Goal: Answer question/provide support: Share knowledge or assist other users

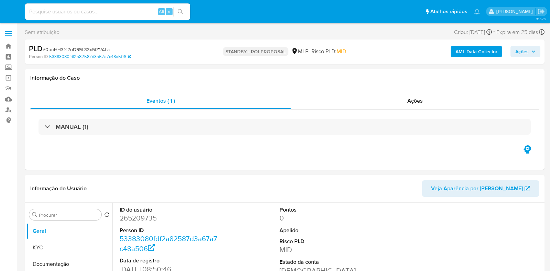
select select "10"
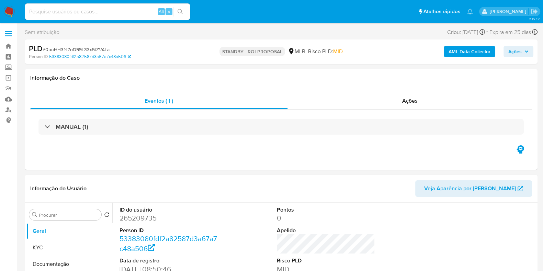
click at [92, 48] on span "# 0buHH3f47oD99L33x5tZVALa" at bounding box center [76, 49] width 67 height 7
copy span "0buHH3f47oD99L33x5tZVALa"
click at [5, 10] on img at bounding box center [9, 12] width 12 height 12
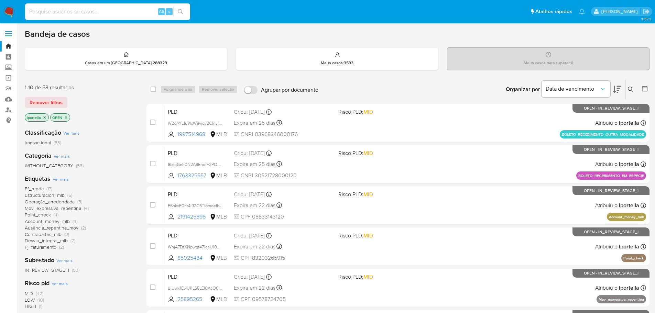
click at [114, 10] on input at bounding box center [107, 11] width 165 height 9
paste input "yUdKeevs6jACItPuwIlmEA6T"
type input "yUdKeevs6jACItPuwIlmEA6T"
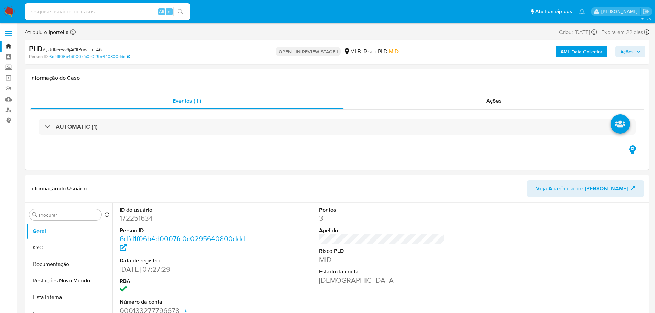
select select "10"
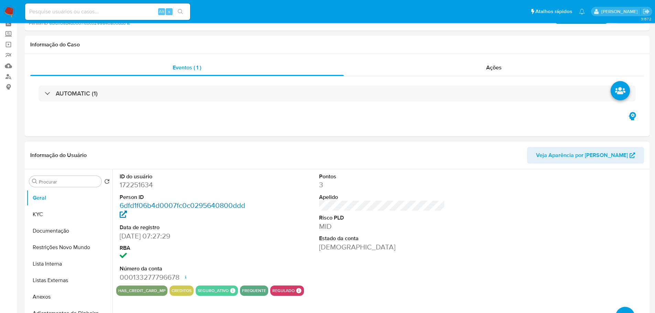
scroll to position [69, 0]
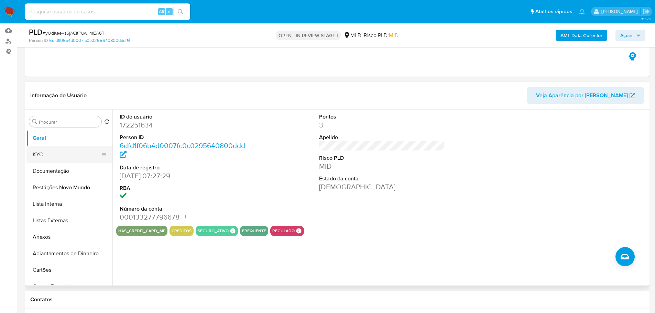
click at [42, 160] on button "KYC" at bounding box center [66, 154] width 80 height 16
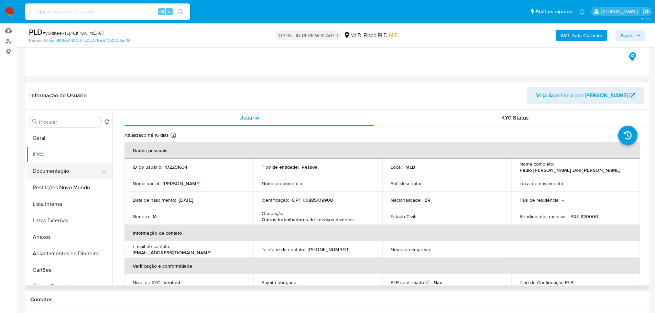
click at [70, 170] on button "Documentação" at bounding box center [66, 171] width 80 height 16
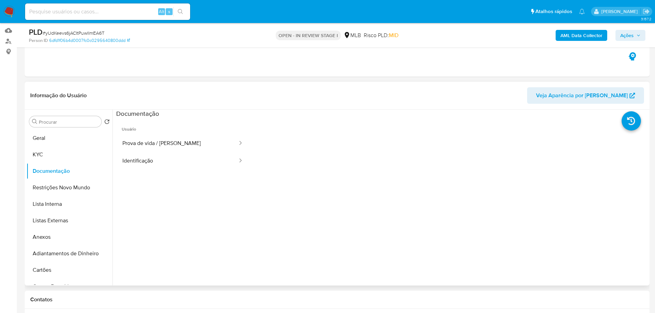
click at [171, 135] on button "Prova de vida / Selfie" at bounding box center [177, 144] width 122 height 18
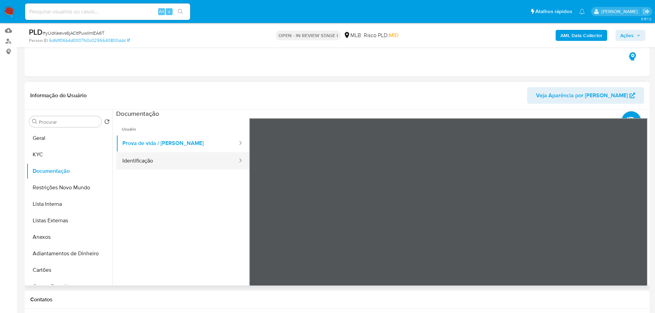
click at [195, 163] on button "Identificação" at bounding box center [177, 161] width 122 height 18
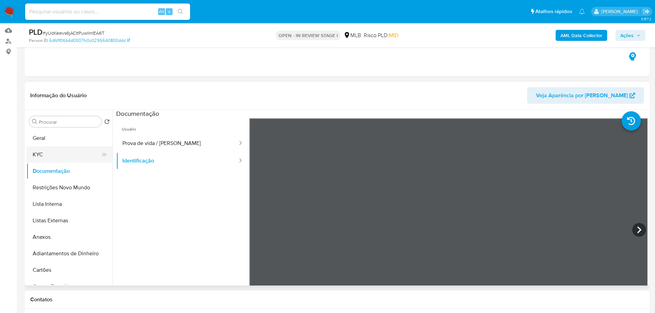
click at [50, 157] on button "KYC" at bounding box center [66, 154] width 80 height 16
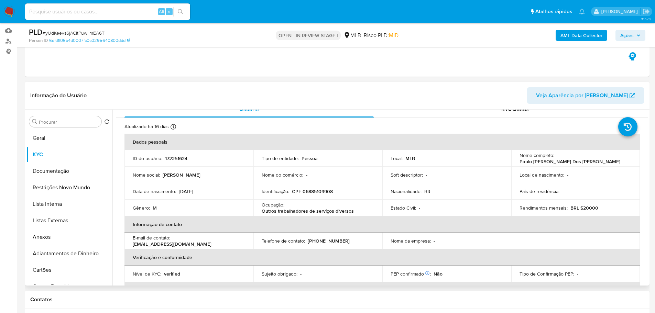
scroll to position [0, 0]
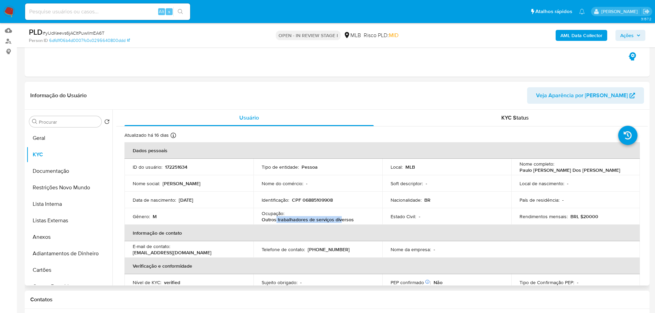
drag, startPoint x: 276, startPoint y: 220, endPoint x: 340, endPoint y: 219, distance: 64.3
click at [339, 219] on p "Outros trabalhadores de serviços diversos" at bounding box center [308, 219] width 92 height 6
drag, startPoint x: 356, startPoint y: 220, endPoint x: 173, endPoint y: 221, distance: 183.5
click at [249, 221] on tr "Gênero : M Ocupação : Outros trabalhadores de serviços diversos Estado Civil : …" at bounding box center [381, 216] width 515 height 16
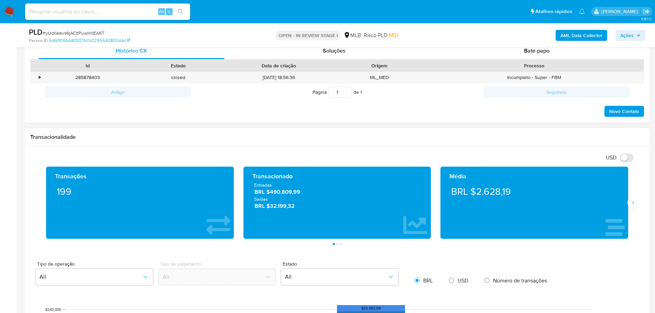
scroll to position [344, 0]
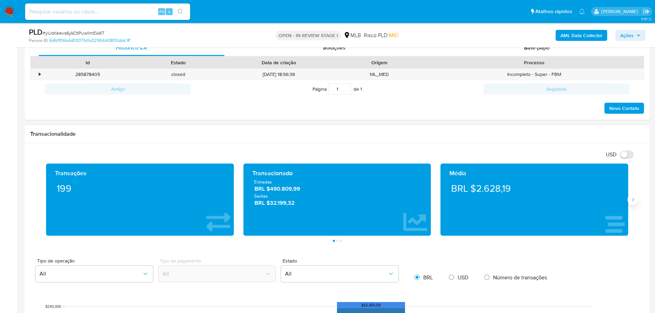
click at [549, 200] on icon "Siguiente" at bounding box center [633, 199] width 2 height 3
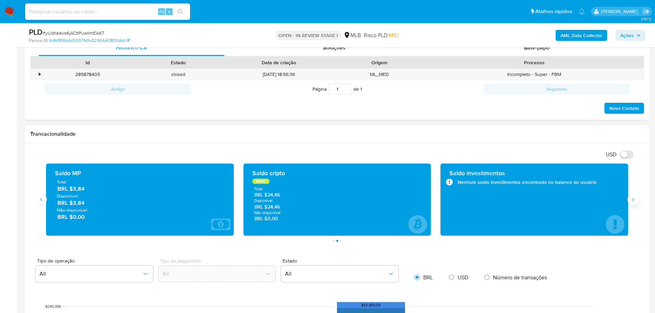
click at [549, 200] on icon "Siguiente" at bounding box center [633, 199] width 2 height 3
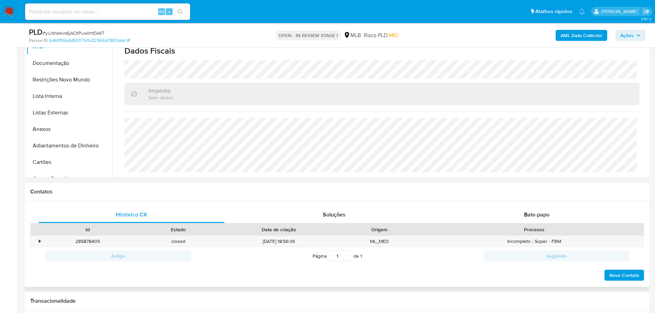
scroll to position [103, 0]
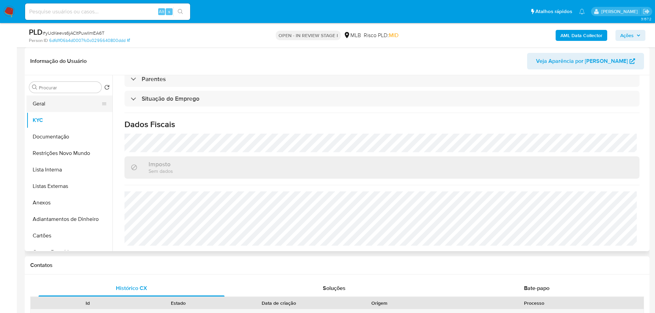
click at [48, 104] on button "Geral" at bounding box center [66, 104] width 80 height 16
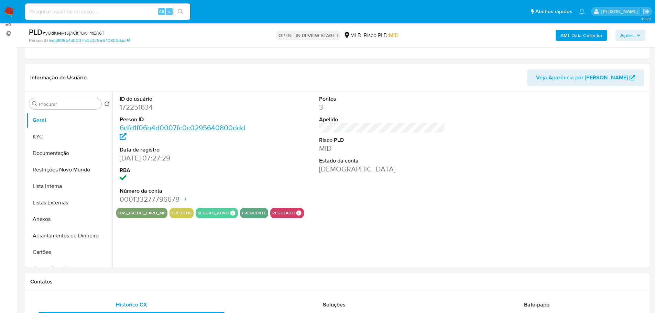
scroll to position [85, 0]
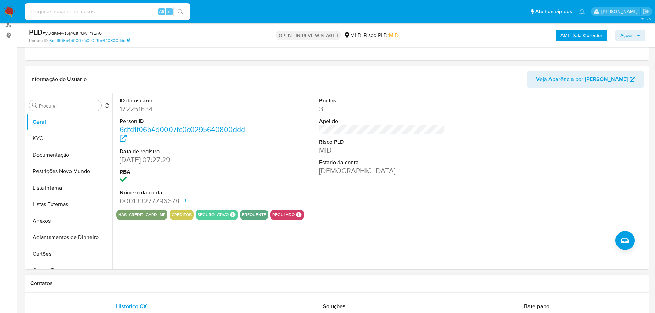
click at [145, 271] on h1 "Contatos" at bounding box center [336, 283] width 613 height 7
click at [54, 143] on button "KYC" at bounding box center [66, 138] width 80 height 16
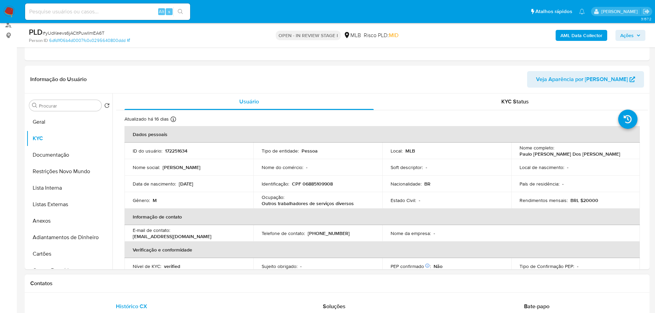
click at [114, 271] on div "Contatos" at bounding box center [337, 284] width 624 height 18
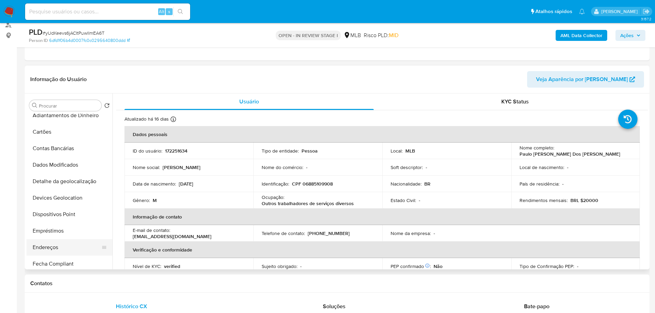
scroll to position [172, 0]
click at [68, 202] on button "Endereços" at bounding box center [66, 197] width 80 height 16
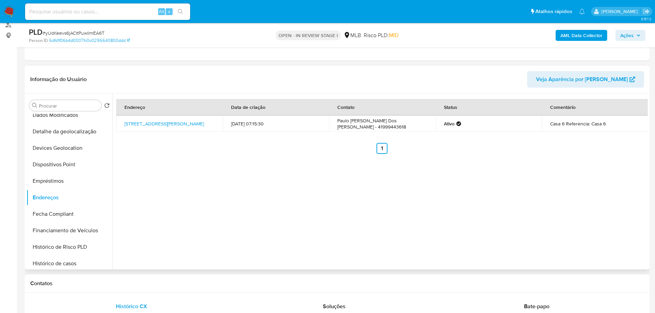
drag, startPoint x: 155, startPoint y: 285, endPoint x: 111, endPoint y: 250, distance: 56.2
click at [155, 271] on h1 "Contatos" at bounding box center [336, 283] width 613 height 7
click at [69, 132] on button "Detalhe da geolocalização" at bounding box center [66, 131] width 80 height 16
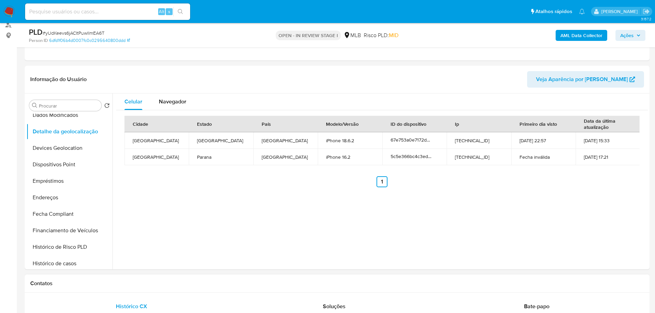
click at [145, 271] on h1 "Contatos" at bounding box center [336, 283] width 613 height 7
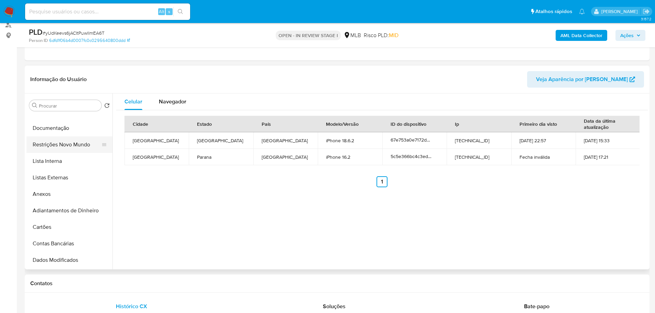
scroll to position [0, 0]
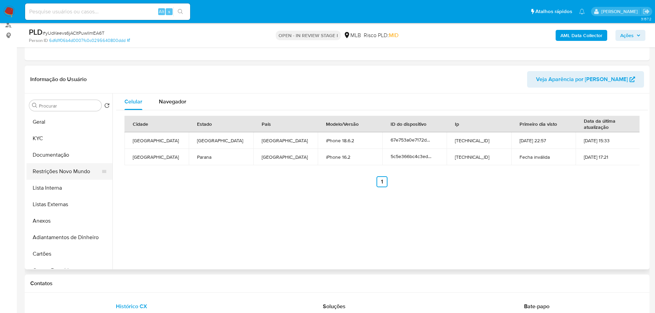
click at [69, 168] on button "Restrições Novo Mundo" at bounding box center [66, 171] width 80 height 16
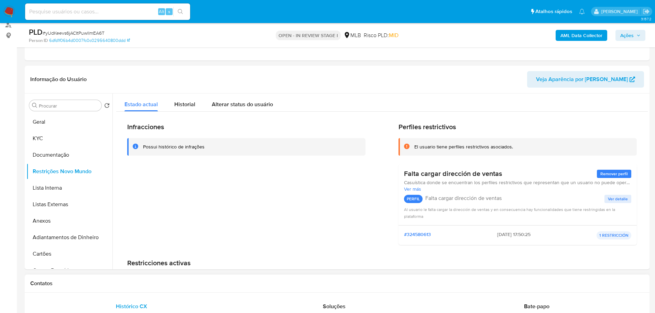
drag, startPoint x: 127, startPoint y: 287, endPoint x: 56, endPoint y: 266, distance: 73.3
click at [126, 271] on div "Contatos" at bounding box center [337, 284] width 624 height 18
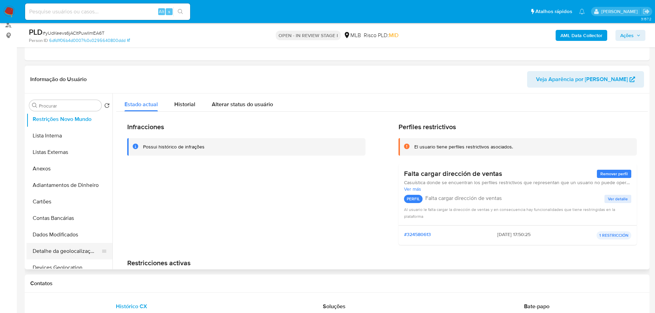
scroll to position [103, 0]
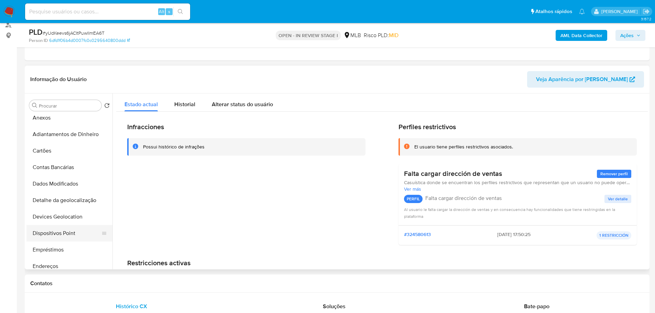
click at [74, 230] on button "Dispositivos Point" at bounding box center [66, 233] width 80 height 16
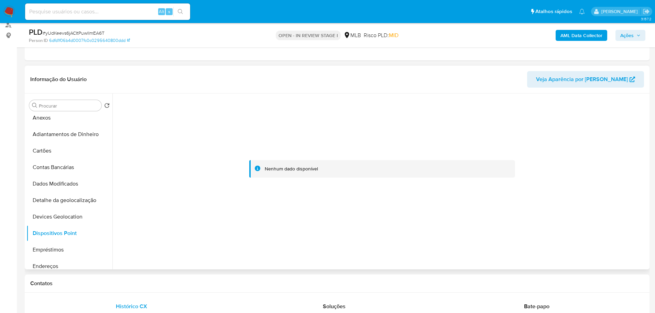
drag, startPoint x: 466, startPoint y: 266, endPoint x: 379, endPoint y: 74, distance: 210.4
click at [467, 266] on div at bounding box center [379, 181] width 535 height 176
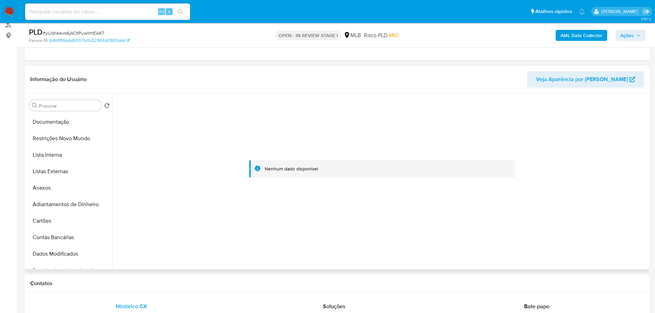
scroll to position [0, 0]
click at [41, 134] on button "KYC" at bounding box center [66, 138] width 80 height 16
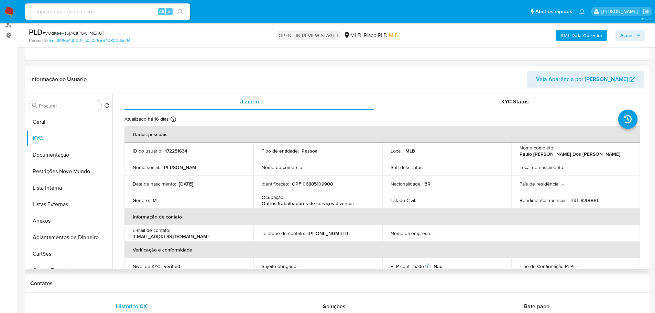
click at [314, 182] on p "CPF 06885109908" at bounding box center [312, 184] width 41 height 6
copy p "06885109908"
drag, startPoint x: 625, startPoint y: 153, endPoint x: 554, endPoint y: 155, distance: 70.5
click at [549, 155] on td "Nome completo : Paulo Cesar Pereira Dos Santos" at bounding box center [575, 151] width 129 height 16
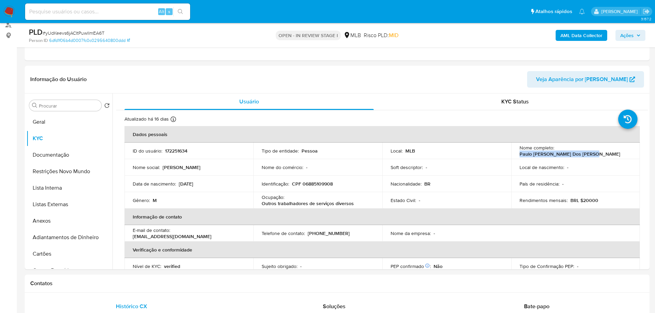
copy p "Paulo Cesar Pereira Dos Santos"
click at [167, 155] on td "ID do usuário : 172251634" at bounding box center [188, 151] width 129 height 16
click at [168, 152] on p "172251634" at bounding box center [176, 151] width 22 height 6
copy p "172251634"
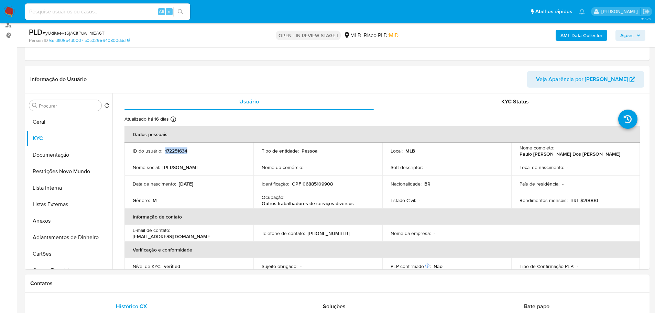
click at [549, 36] on span "Ações" at bounding box center [630, 36] width 20 height 10
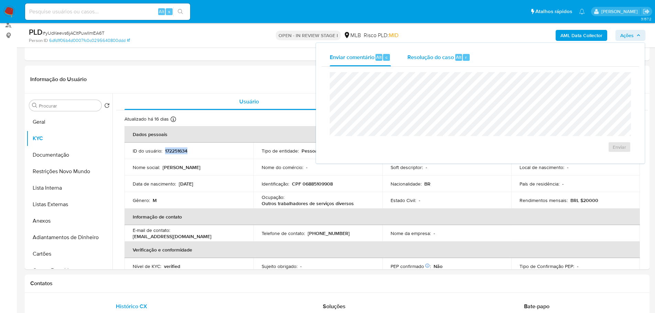
click at [447, 55] on span "Resolução do caso" at bounding box center [430, 57] width 46 height 8
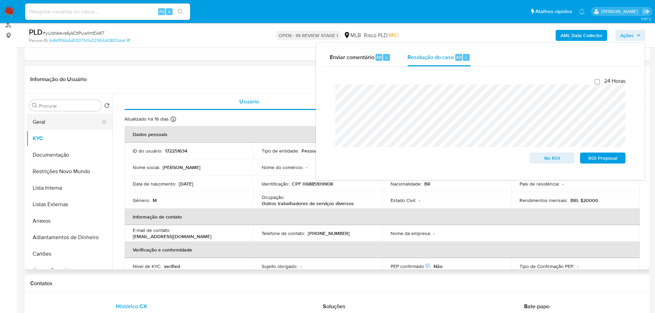
click at [46, 126] on button "Geral" at bounding box center [66, 122] width 80 height 16
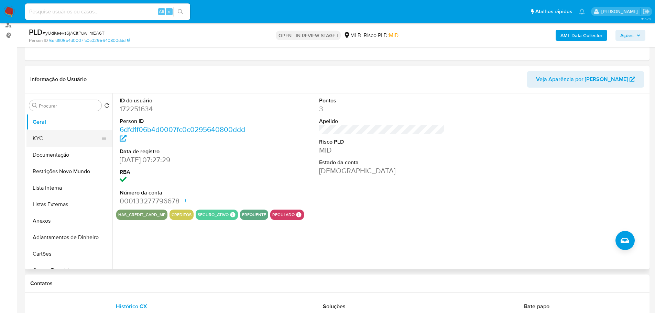
click at [72, 137] on button "KYC" at bounding box center [66, 138] width 80 height 16
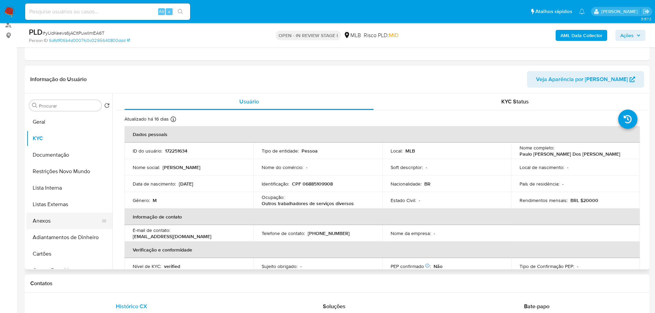
click at [62, 222] on button "Anexos" at bounding box center [66, 221] width 80 height 16
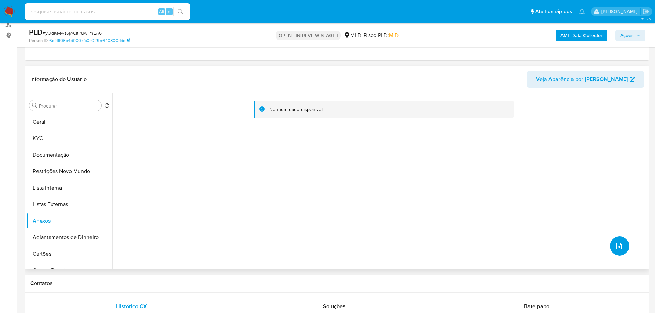
click at [549, 251] on button "upload-file" at bounding box center [619, 245] width 19 height 19
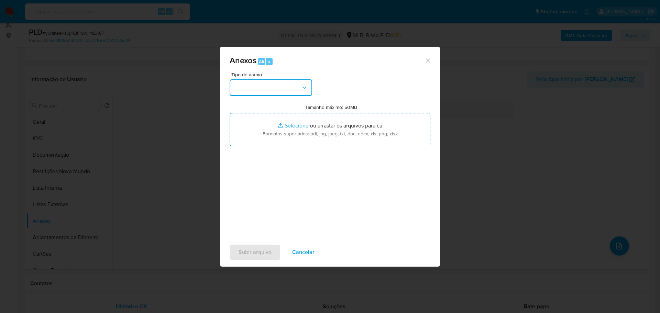
click at [269, 87] on button "button" at bounding box center [271, 87] width 82 height 16
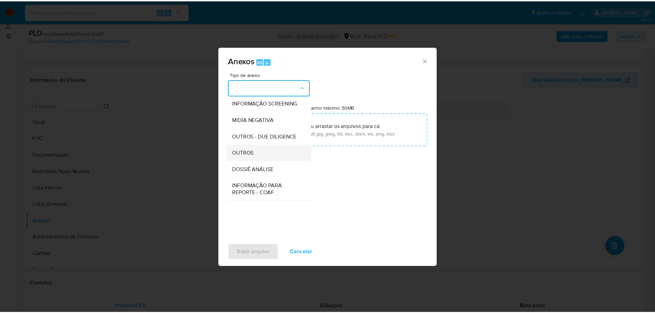
scroll to position [106, 0]
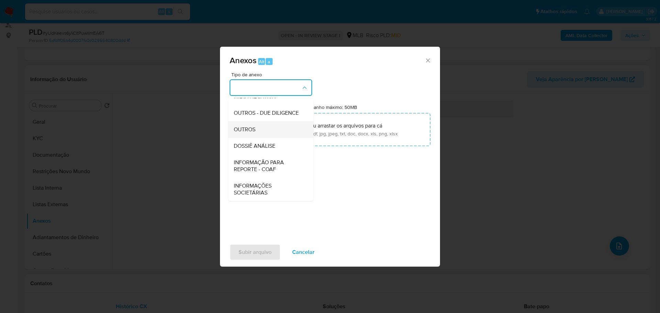
click at [270, 125] on div "OUTROS" at bounding box center [269, 129] width 70 height 16
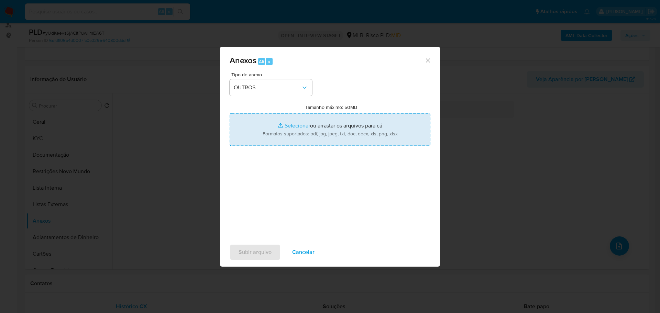
type input "C:\fakepath\SAR - XXX - CPF 06885109908 - PAULO CESAR PEREIRA DOS SANTOS.pdf"
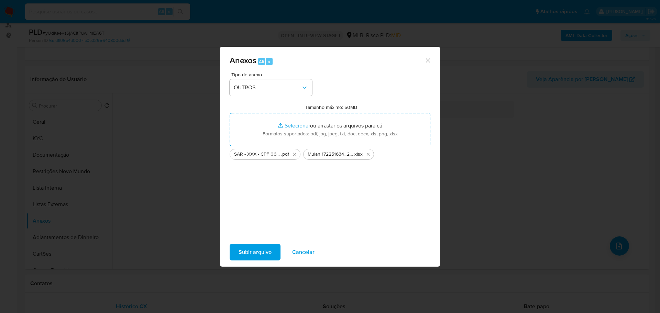
click at [249, 254] on span "Subir arquivo" at bounding box center [254, 252] width 33 height 15
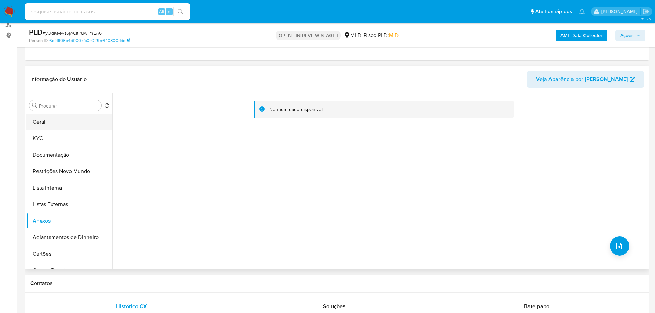
click at [73, 114] on button "Geral" at bounding box center [66, 122] width 80 height 16
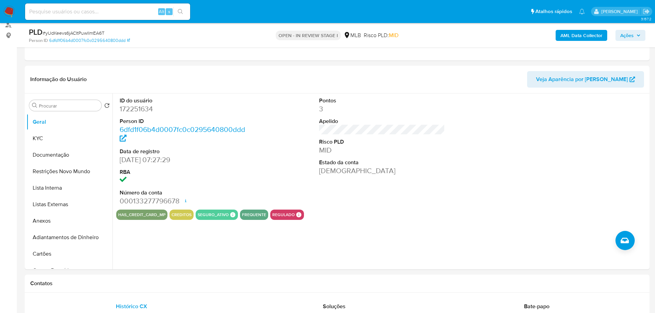
click at [549, 37] on span "Ações" at bounding box center [626, 35] width 13 height 11
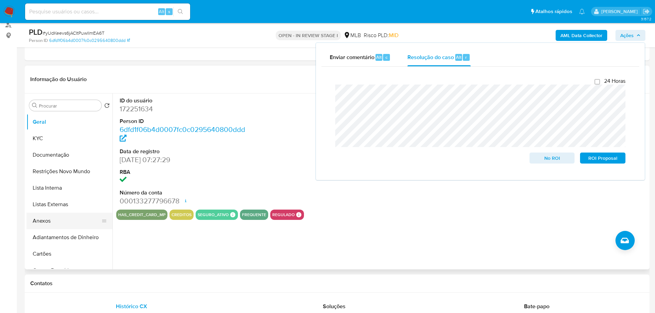
click at [52, 224] on button "Anexos" at bounding box center [66, 221] width 80 height 16
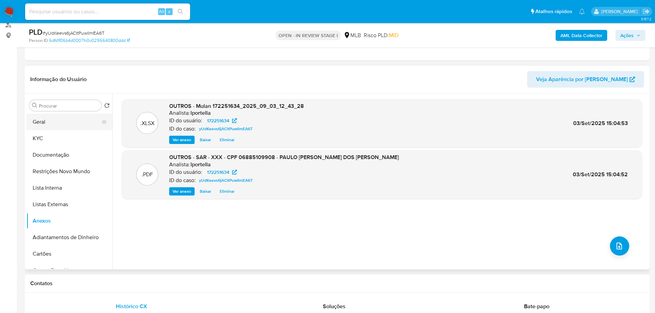
click at [65, 123] on button "Geral" at bounding box center [66, 122] width 80 height 16
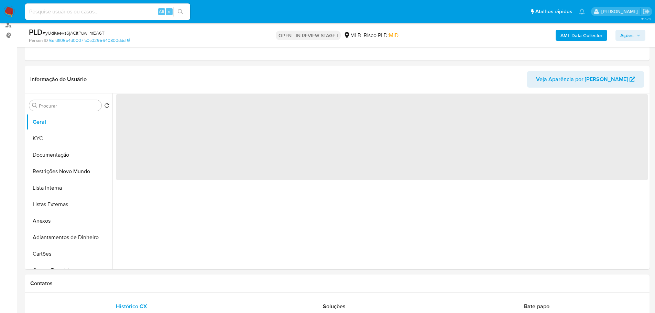
click at [549, 38] on span "Ações" at bounding box center [626, 35] width 13 height 11
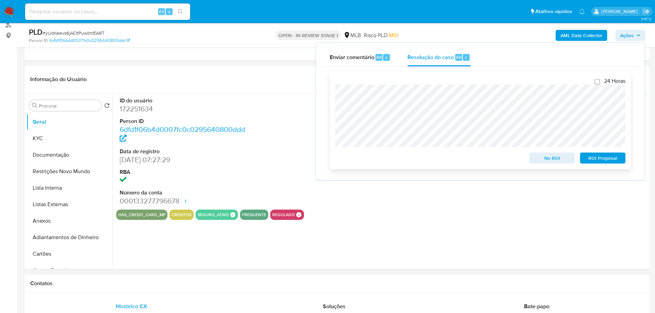
click at [549, 154] on span "ROI Proposal" at bounding box center [603, 158] width 36 height 10
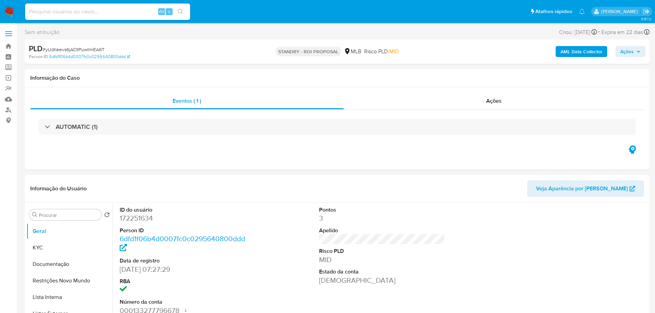
select select "10"
click at [85, 52] on span "# yUdKeevs6jACItPuwIlmEA6T" at bounding box center [74, 49] width 62 height 7
copy span "yUdKeevs6jACItPuwIlmEA6T"
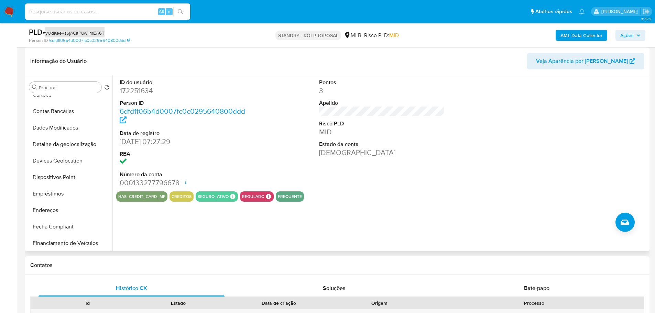
scroll to position [241, 0]
click at [67, 180] on button "Histórico de casos" at bounding box center [66, 176] width 80 height 16
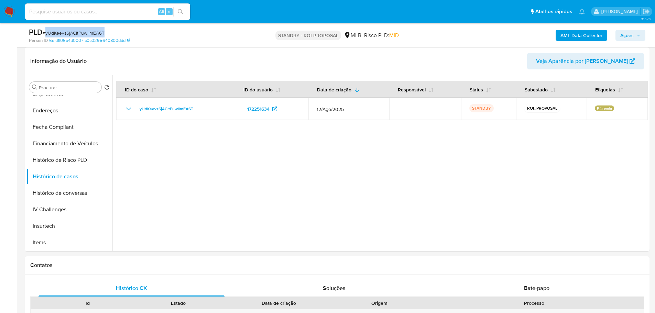
click at [12, 11] on img at bounding box center [9, 12] width 12 height 12
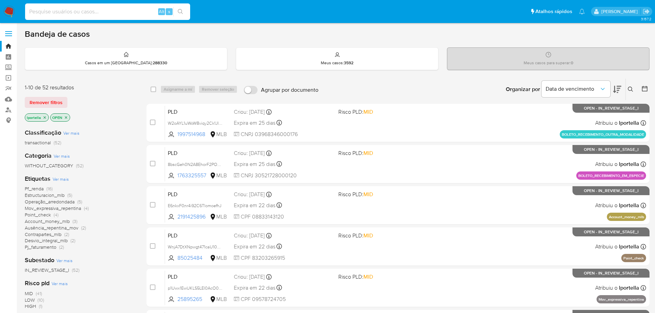
click at [108, 8] on input at bounding box center [107, 11] width 165 height 9
paste input "nycmiPn387LyE3DN8qniow1V"
type input "nycmiPn387LyE3DN8qniow1V"
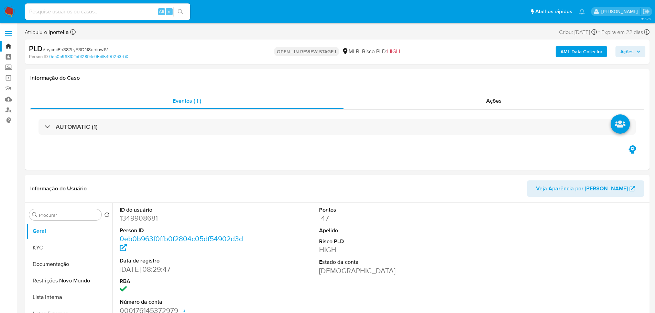
select select "10"
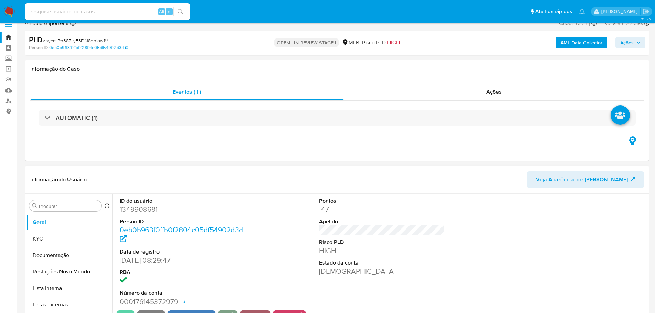
scroll to position [103, 0]
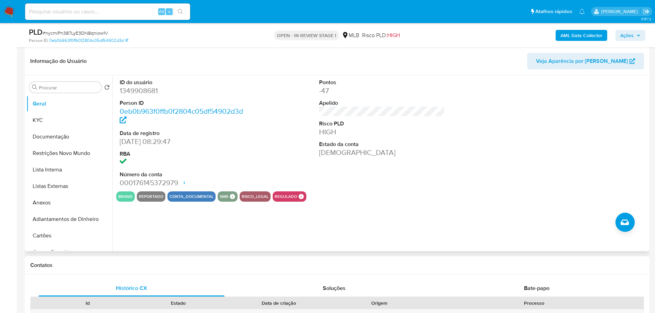
click at [135, 246] on div "ID do usuário 1349908681 Person ID 0eb0b963f0ffb0f2804c05df54902d3d Data de reg…" at bounding box center [379, 163] width 535 height 176
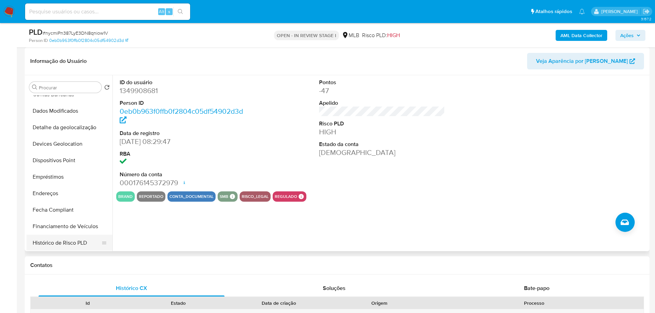
scroll to position [206, 0]
click at [75, 212] on button "Histórico de casos" at bounding box center [66, 211] width 80 height 16
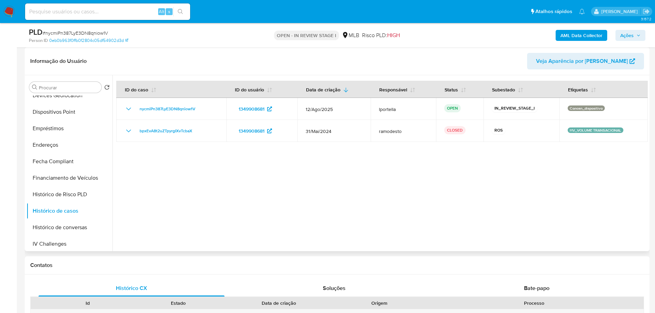
scroll to position [0, 0]
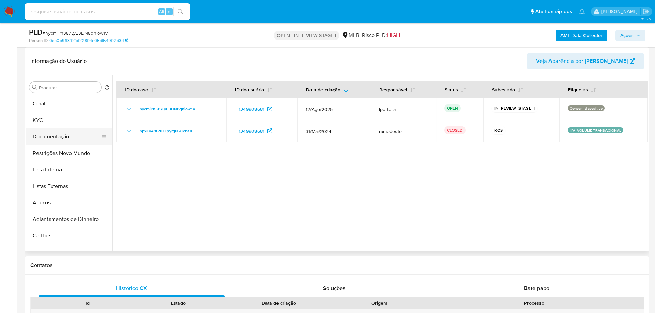
click at [54, 130] on button "Documentação" at bounding box center [66, 137] width 80 height 16
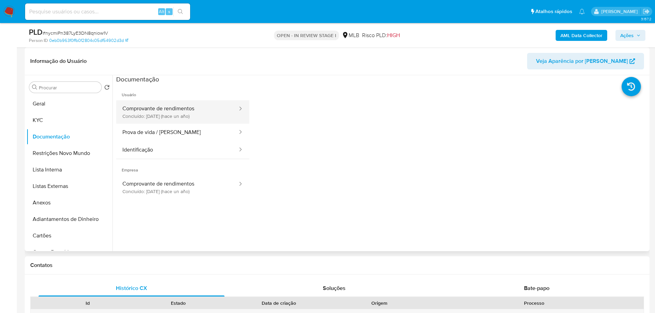
click at [157, 109] on button "Comprovante de rendimentos Concluído: 20/05/2024 (hace un año)" at bounding box center [177, 111] width 122 height 23
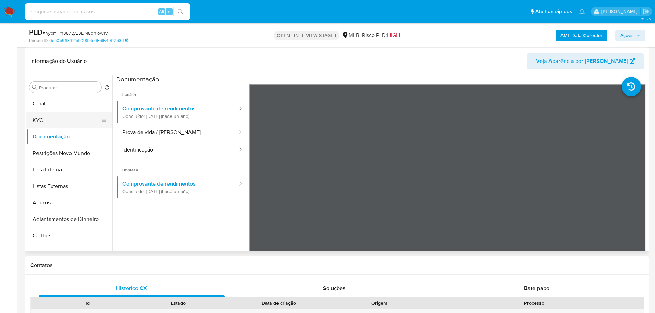
click at [57, 113] on button "KYC" at bounding box center [66, 120] width 80 height 16
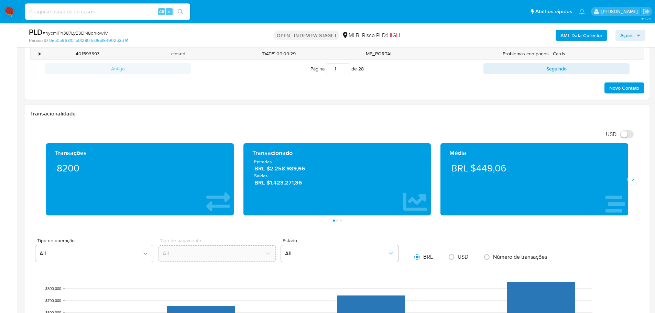
scroll to position [412, 0]
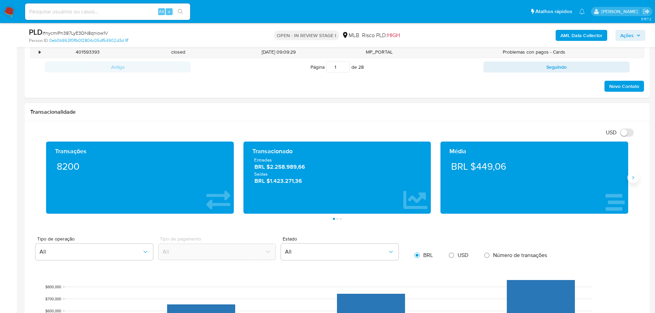
click at [633, 180] on icon "Siguiente" at bounding box center [632, 177] width 5 height 5
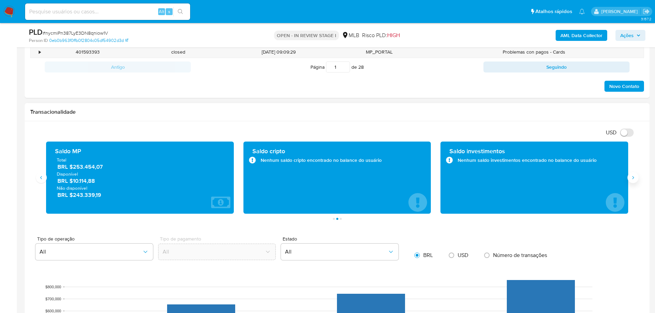
click at [633, 180] on icon "Siguiente" at bounding box center [632, 177] width 5 height 5
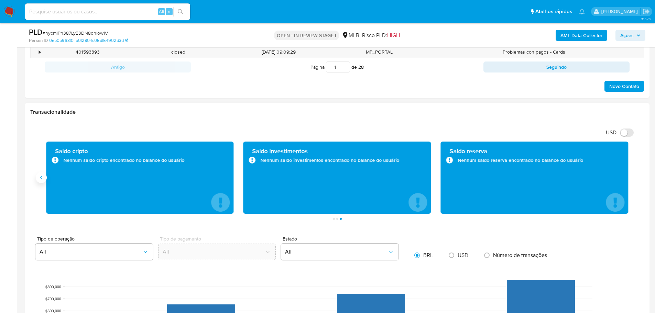
click at [44, 180] on button "Anterior" at bounding box center [41, 177] width 11 height 11
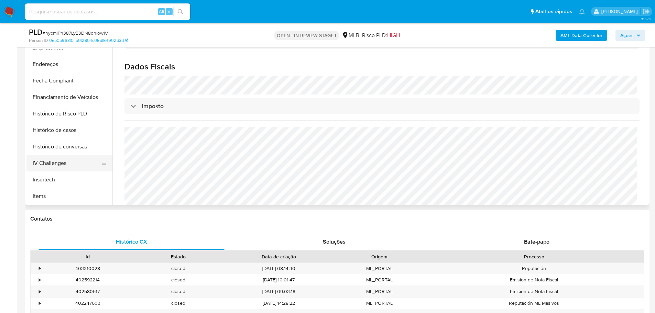
scroll to position [137, 0]
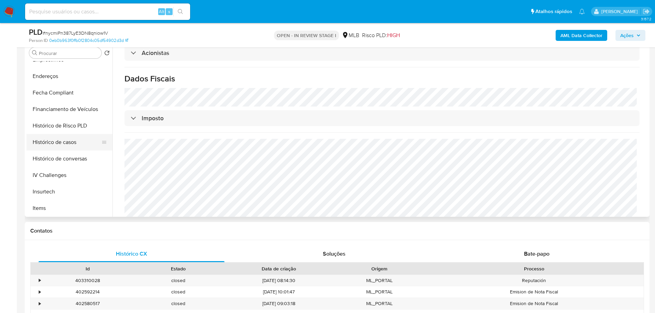
click at [69, 142] on button "Histórico de casos" at bounding box center [66, 142] width 80 height 16
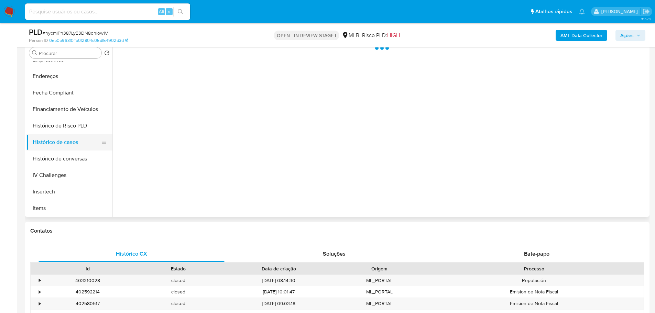
scroll to position [0, 0]
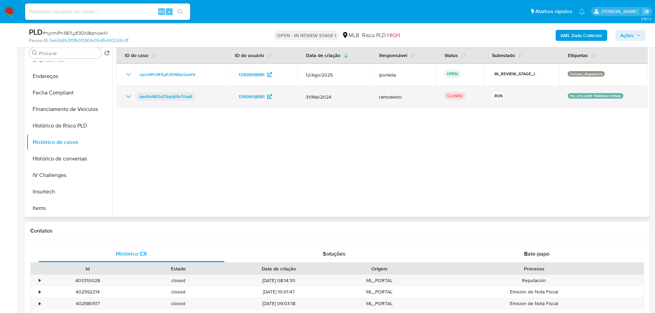
click at [184, 94] on span "bpxEvA8t2uZTpyrgIXvTcbaX" at bounding box center [166, 96] width 53 height 8
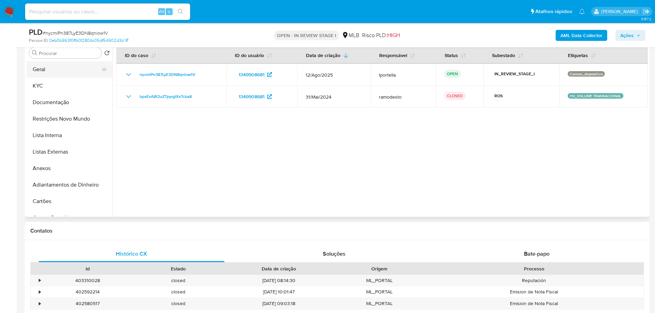
click at [48, 72] on button "Geral" at bounding box center [66, 69] width 80 height 16
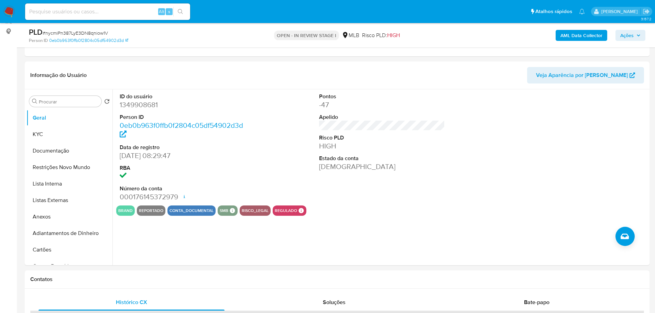
scroll to position [85, 0]
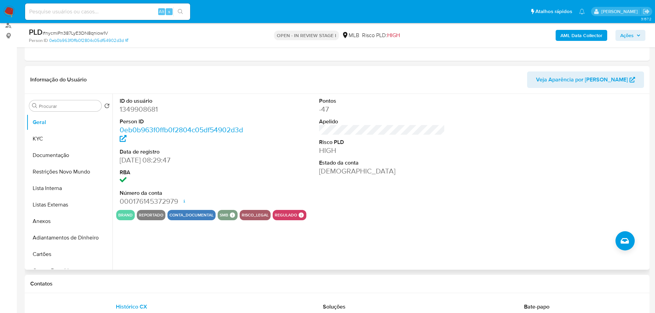
drag, startPoint x: 193, startPoint y: 280, endPoint x: 131, endPoint y: 224, distance: 83.7
click at [191, 280] on h1 "Contatos" at bounding box center [336, 283] width 613 height 7
click at [50, 138] on button "KYC" at bounding box center [66, 139] width 80 height 16
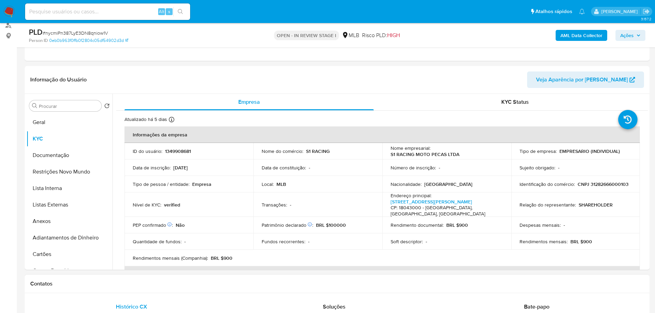
drag, startPoint x: 143, startPoint y: 283, endPoint x: 125, endPoint y: 277, distance: 18.4
click at [142, 283] on h1 "Contatos" at bounding box center [336, 283] width 613 height 7
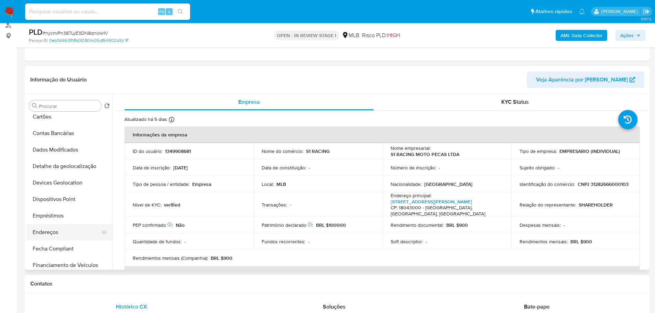
click at [61, 233] on button "Endereços" at bounding box center [66, 232] width 80 height 16
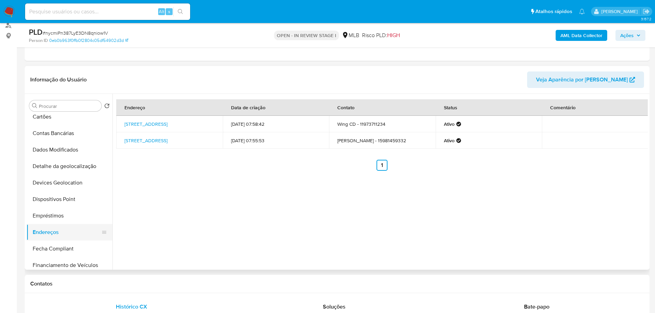
drag, startPoint x: 174, startPoint y: 283, endPoint x: 104, endPoint y: 236, distance: 84.6
click at [174, 283] on h1 "Contatos" at bounding box center [336, 283] width 613 height 7
drag, startPoint x: 78, startPoint y: 167, endPoint x: 10, endPoint y: 190, distance: 72.3
click at [77, 167] on button "Detalhe da geolocalização" at bounding box center [69, 166] width 86 height 16
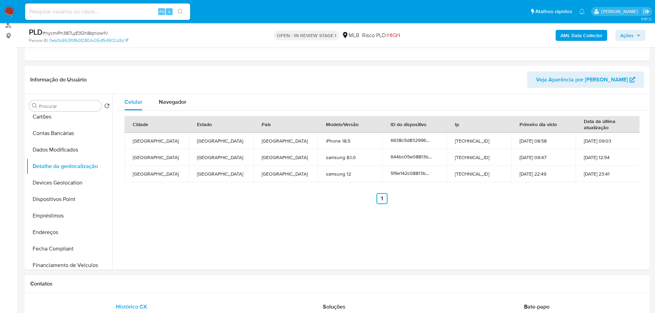
click at [197, 280] on h1 "Contatos" at bounding box center [336, 283] width 613 height 7
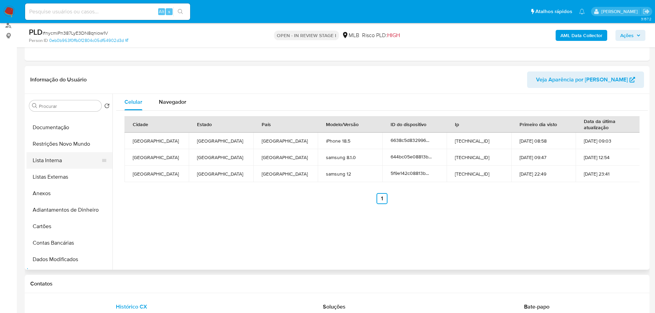
scroll to position [0, 0]
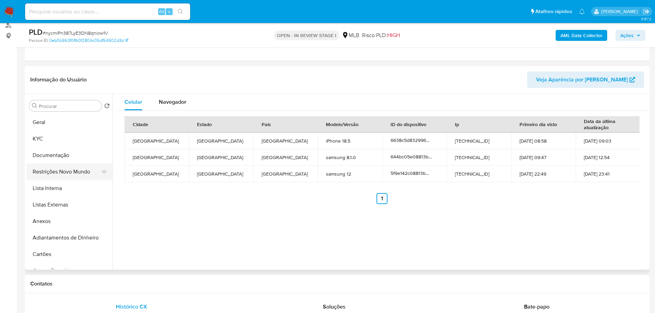
click at [71, 175] on button "Restrições Novo Mundo" at bounding box center [66, 172] width 80 height 16
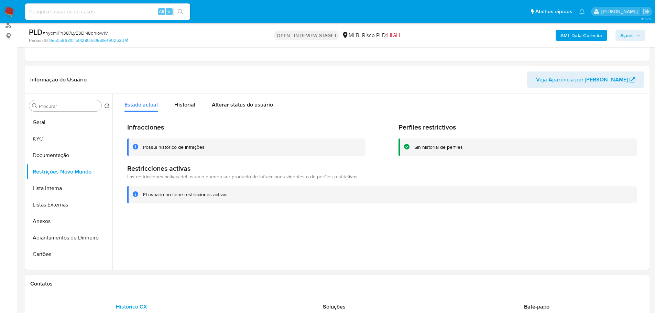
click at [150, 278] on div "Contatos" at bounding box center [337, 284] width 624 height 18
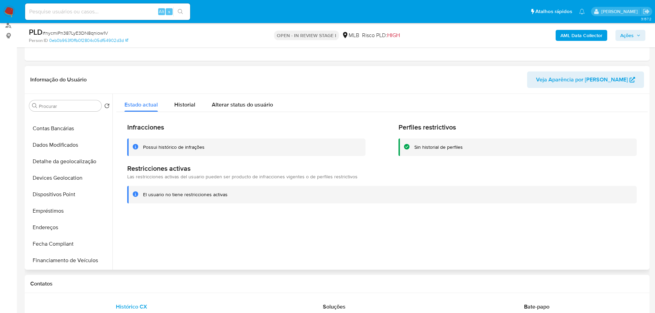
scroll to position [172, 0]
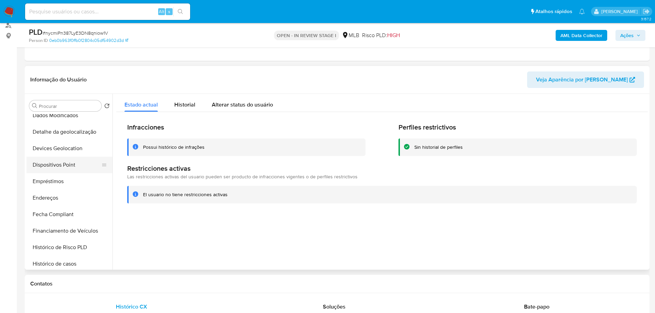
click at [72, 173] on button "Dispositivos Point" at bounding box center [66, 165] width 80 height 16
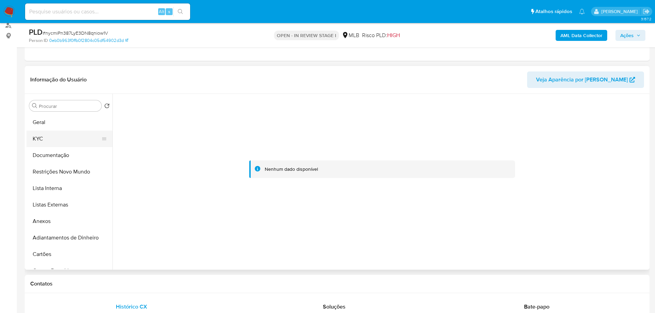
click at [44, 135] on button "KYC" at bounding box center [66, 139] width 80 height 16
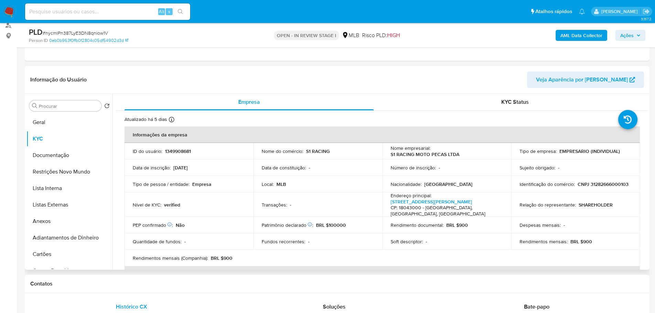
click at [596, 186] on p "CNPJ 31282666000103" at bounding box center [602, 184] width 51 height 6
copy p "31282666000103"
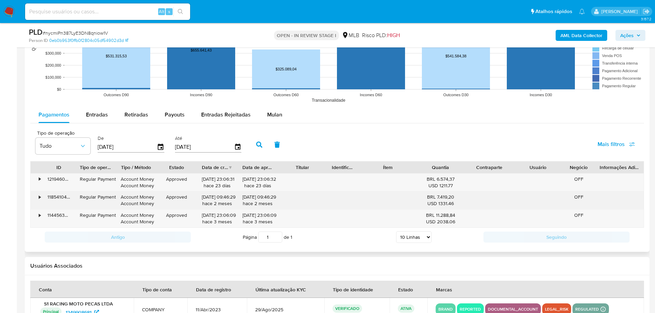
scroll to position [703, 0]
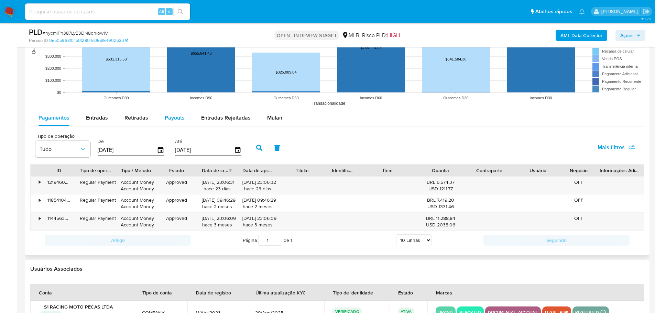
click at [165, 121] on span "Payouts" at bounding box center [175, 118] width 20 height 8
select select "10"
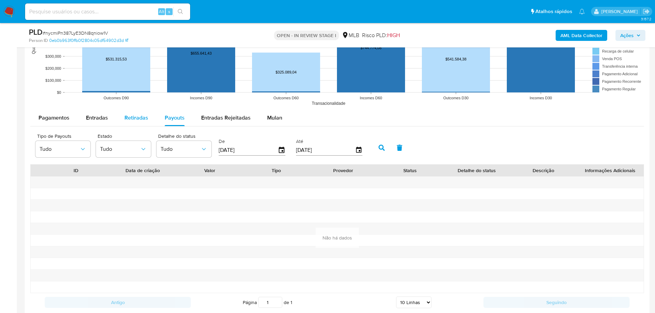
click at [127, 121] on span "Retiradas" at bounding box center [136, 118] width 24 height 8
select select "10"
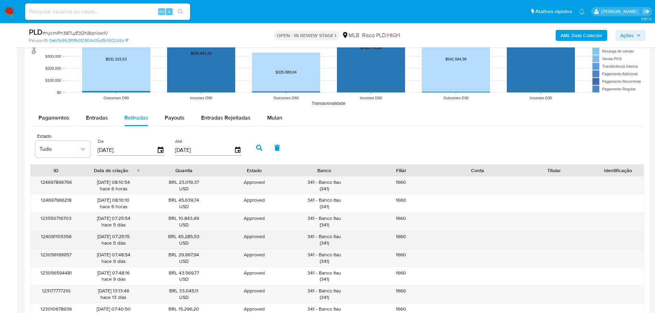
drag, startPoint x: 341, startPoint y: 236, endPoint x: 319, endPoint y: 235, distance: 22.0
click at [319, 235] on div "341 - Banco Itau ( 341 )" at bounding box center [324, 239] width 67 height 13
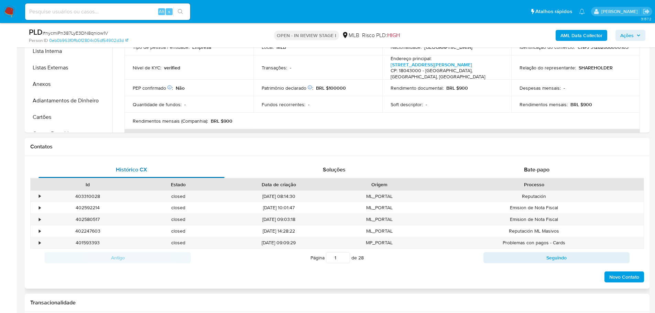
scroll to position [16, 0]
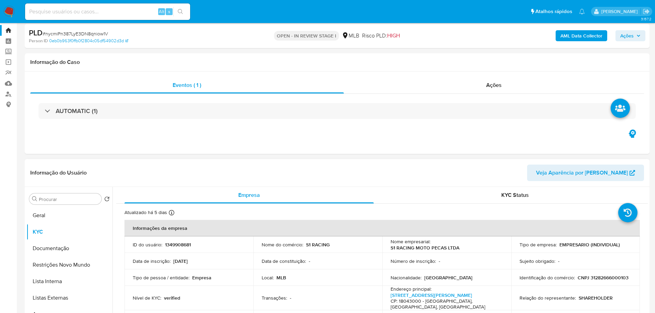
click at [173, 243] on p "1349908681" at bounding box center [178, 245] width 26 height 6
copy p "1349908681"
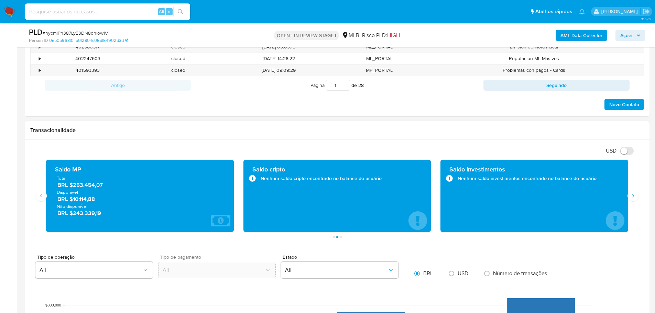
scroll to position [497, 0]
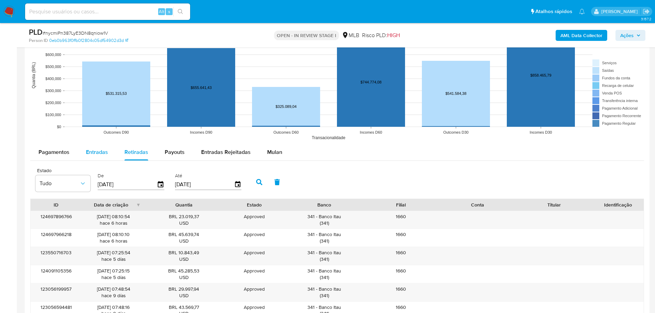
click at [89, 147] on div "Entradas" at bounding box center [97, 152] width 22 height 16
select select "10"
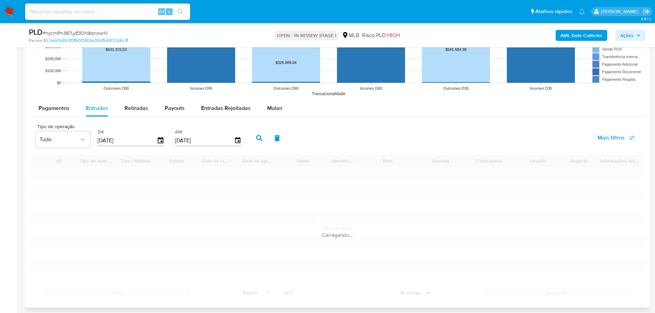
scroll to position [737, 0]
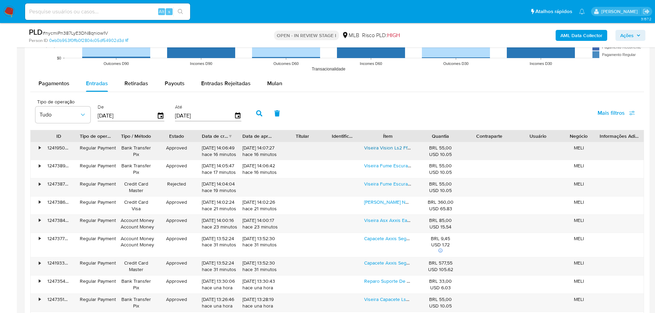
click at [380, 149] on link "Viseira Vision Ls2 Ff358 Camaleão Ff358 Fw3 Gt Gtx Gt2 *" at bounding box center [426, 147] width 124 height 7
click at [377, 183] on link "Viseira Fume Escura Capacete Ls2 Ff358 Ff396 Polivisor" at bounding box center [424, 183] width 121 height 7
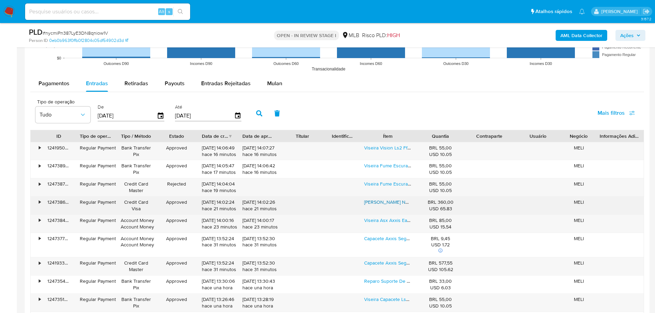
click at [381, 205] on link "Capacete Aberto Norisk Orion Shine Novo Lançamento Exclusivo" at bounding box center [434, 202] width 140 height 7
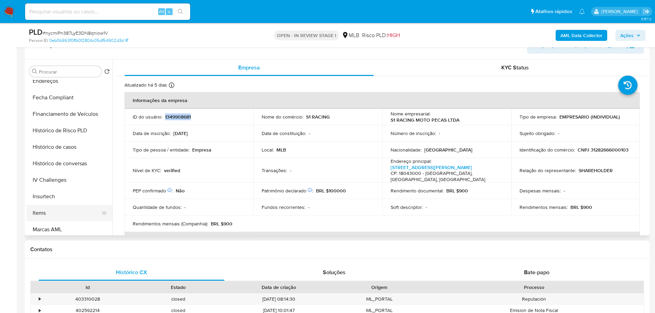
scroll to position [307, 0]
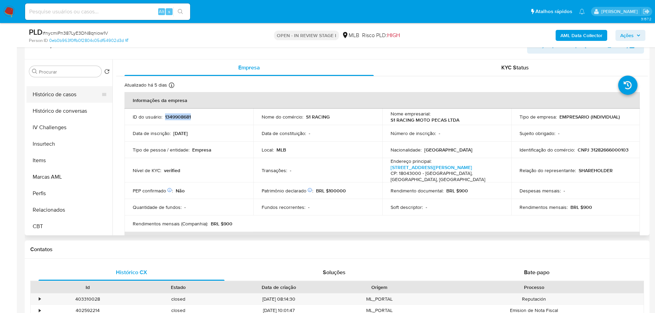
click at [62, 92] on button "Histórico de casos" at bounding box center [66, 94] width 80 height 16
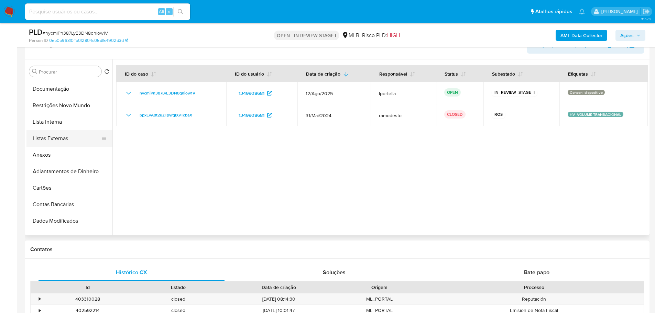
scroll to position [0, 0]
click at [57, 123] on button "Documentação" at bounding box center [66, 121] width 80 height 16
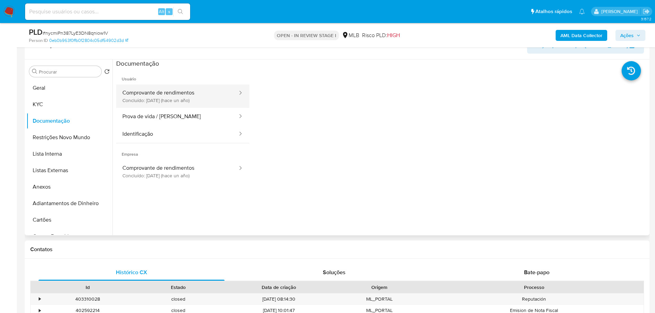
click at [146, 89] on button "Comprovante de rendimentos Concluído: 20/05/2024 (hace un año)" at bounding box center [177, 96] width 122 height 23
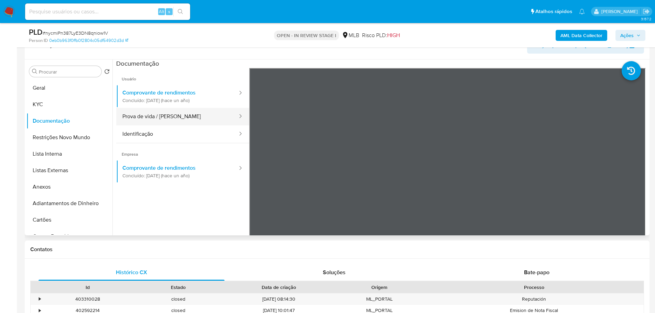
click at [157, 113] on button "Prova de vida / Selfie" at bounding box center [177, 117] width 122 height 18
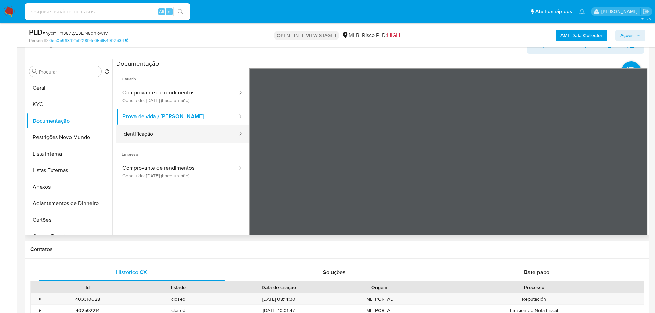
click at [172, 132] on button "Identificação" at bounding box center [177, 134] width 122 height 18
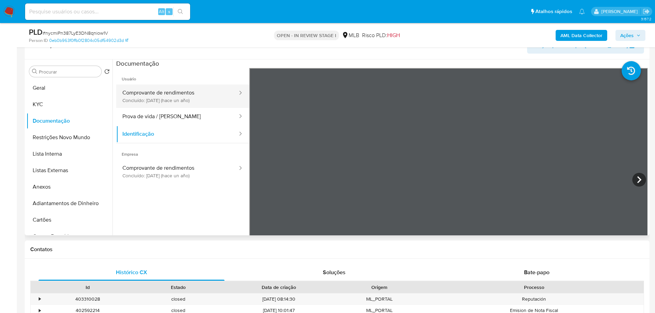
click at [184, 100] on button "Comprovante de rendimentos Concluído: 20/05/2024 (hace un año)" at bounding box center [177, 96] width 122 height 23
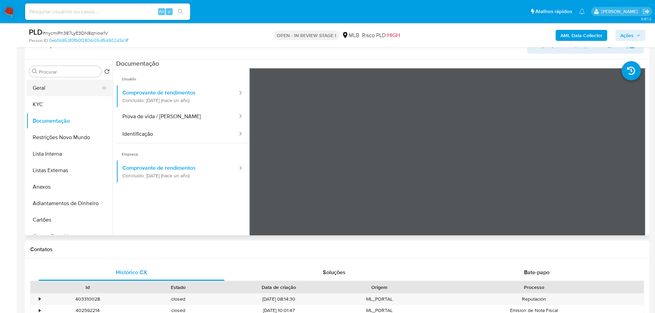
click at [42, 90] on button "Geral" at bounding box center [66, 88] width 80 height 16
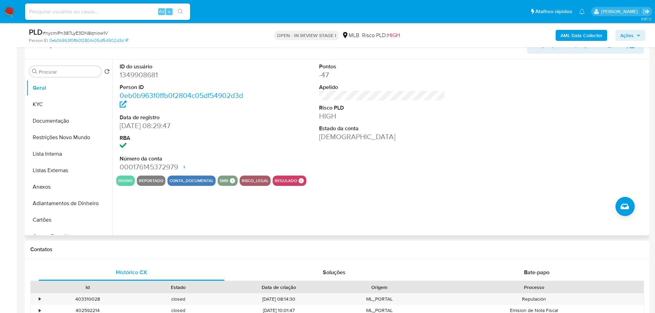
click at [138, 77] on dd "1349908681" at bounding box center [183, 75] width 126 height 10
copy dd "1349908681"
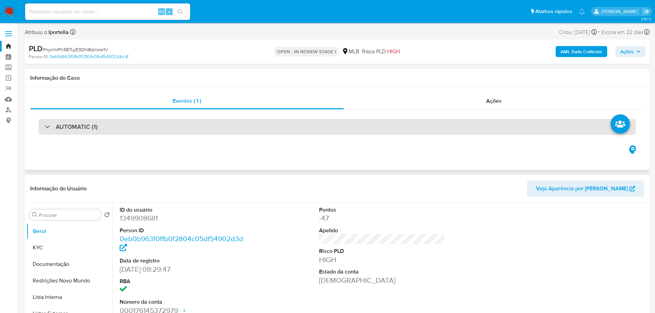
click at [434, 126] on div "AUTOMATIC (1)" at bounding box center [336, 127] width 597 height 16
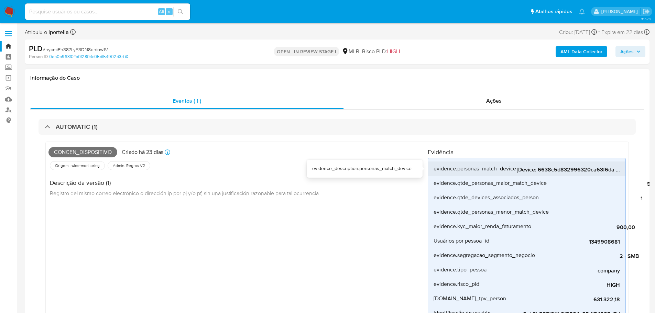
drag, startPoint x: 538, startPoint y: 169, endPoint x: 612, endPoint y: 170, distance: 73.9
click at [612, 170] on span "[Device: 6638c5d832996320ca63f6da - Personas: 0eb0b963f0ffb0f2804c05df54902d3d,…" at bounding box center [567, 169] width 103 height 7
drag, startPoint x: 535, startPoint y: 176, endPoint x: 501, endPoint y: 170, distance: 34.1
click at [501, 170] on div "evidence.personas_match_device [Device: 6638c5d832996320ca63f6da - Personas: 0e…" at bounding box center [526, 255] width 198 height 195
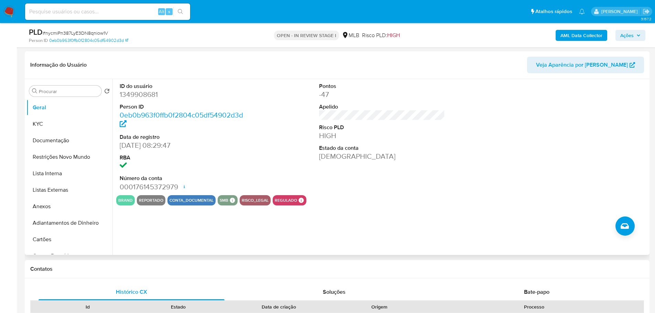
scroll to position [241, 0]
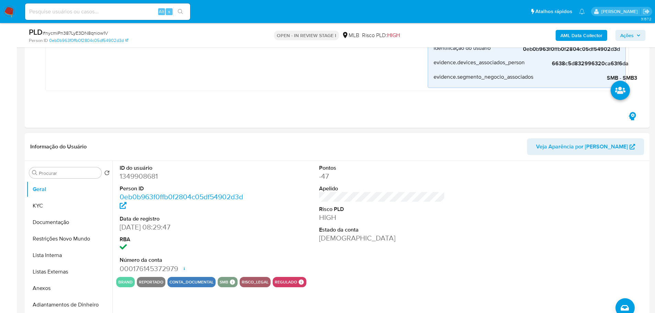
click at [143, 179] on dd "1349908681" at bounding box center [183, 176] width 126 height 10
copy dd "1349908681"
click at [69, 221] on button "Documentação" at bounding box center [66, 222] width 80 height 16
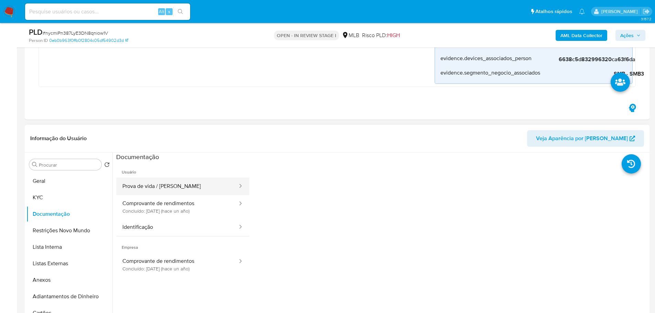
click at [148, 187] on button "Prova de vida / Selfie" at bounding box center [177, 187] width 122 height 18
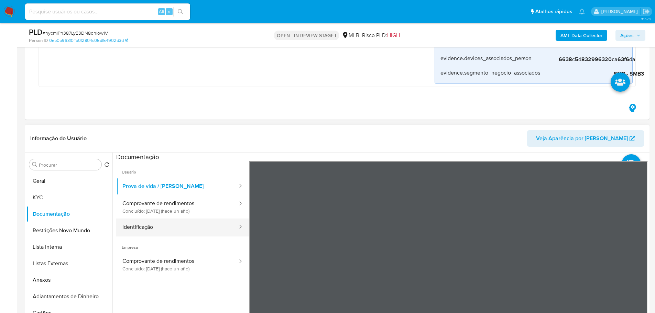
click at [205, 223] on button "Identificação" at bounding box center [177, 228] width 122 height 18
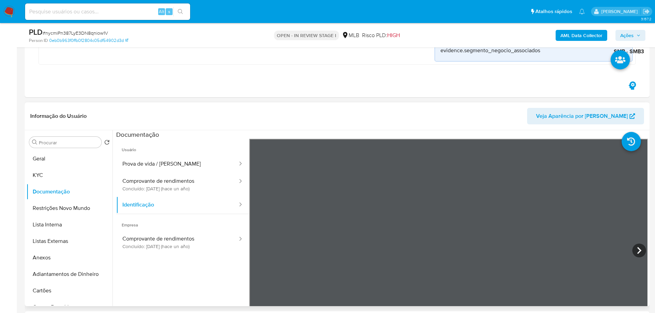
scroll to position [275, 0]
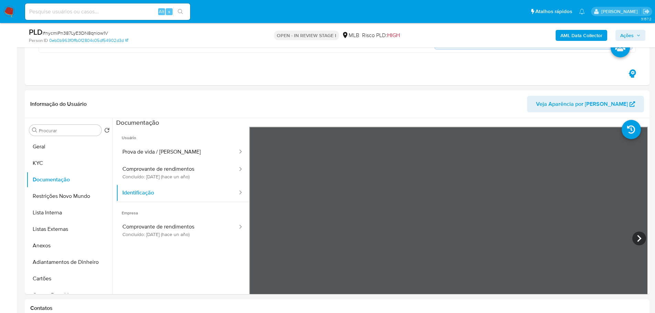
click at [637, 35] on icon "button" at bounding box center [638, 35] width 4 height 4
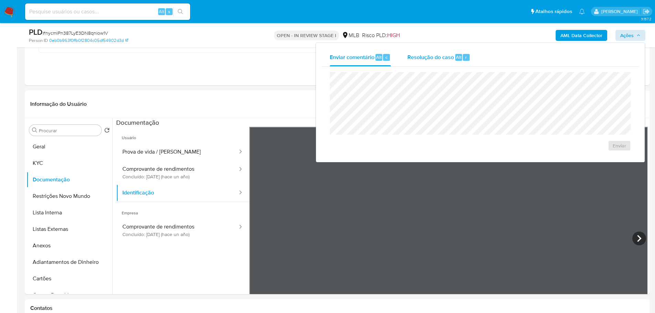
click at [440, 58] on span "Resolução do caso" at bounding box center [430, 57] width 46 height 8
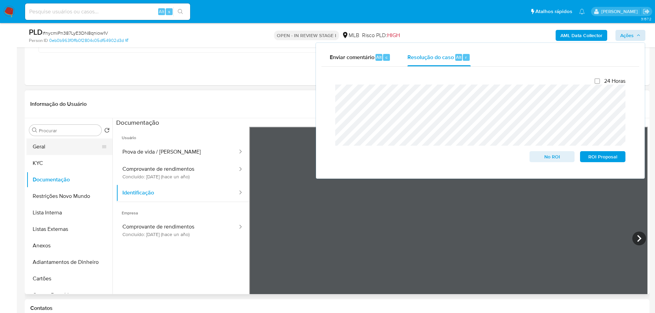
click at [74, 152] on button "Geral" at bounding box center [66, 146] width 80 height 16
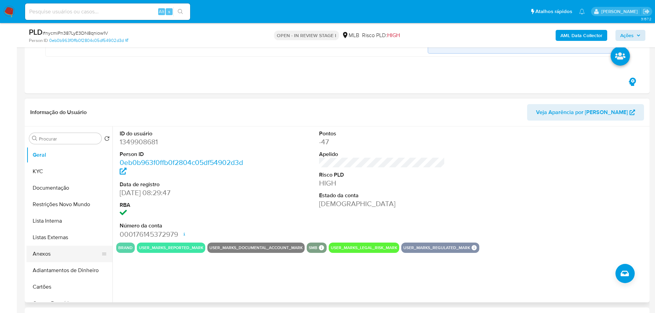
click at [56, 254] on button "Anexos" at bounding box center [66, 254] width 80 height 16
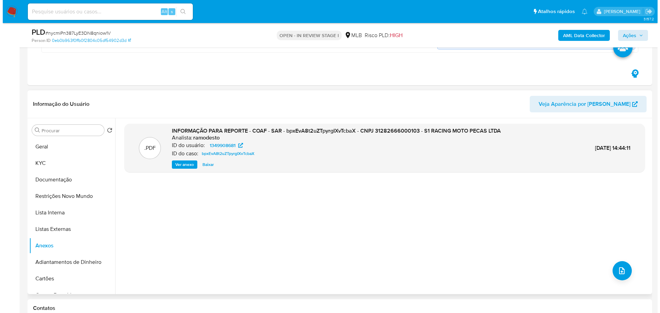
scroll to position [309, 0]
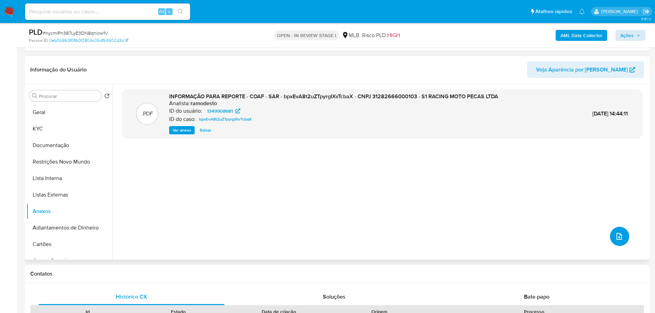
click at [615, 233] on icon "upload-file" at bounding box center [619, 236] width 8 height 8
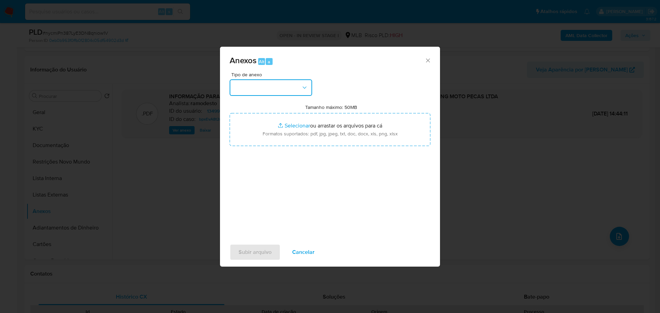
click at [261, 89] on button "button" at bounding box center [271, 87] width 82 height 16
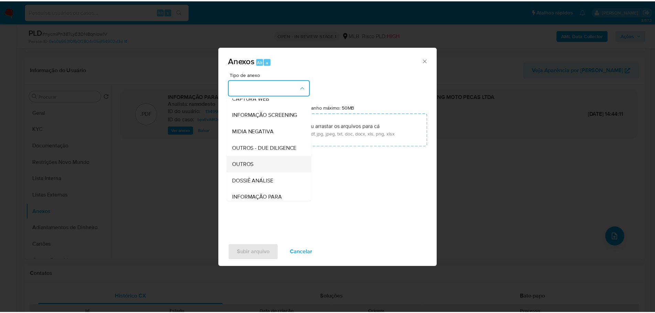
scroll to position [106, 0]
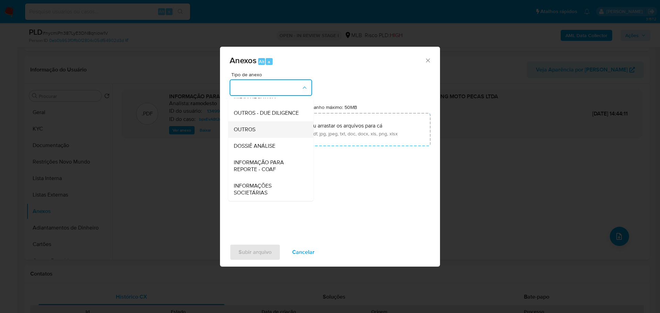
click at [264, 127] on div "OUTROS" at bounding box center [269, 129] width 70 height 16
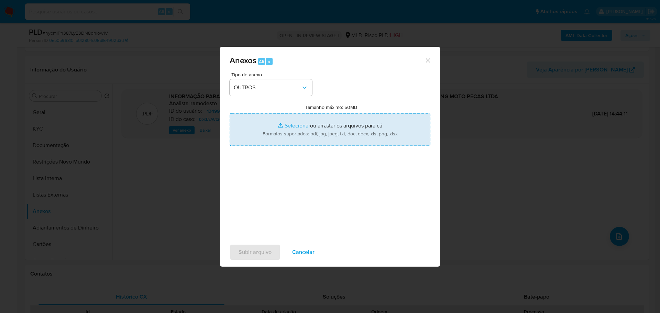
type input "C:\fakepath\2º SAR - XXX - CNPJ 31282666000103 - S1 RACING MOTO PECAS LTDA.pdf"
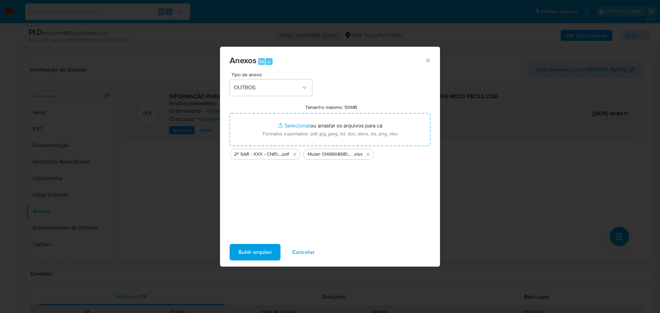
click at [430, 57] on icon "Fechar" at bounding box center [427, 60] width 7 height 7
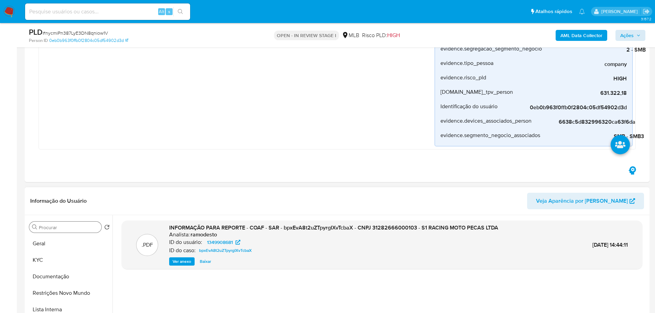
scroll to position [241, 0]
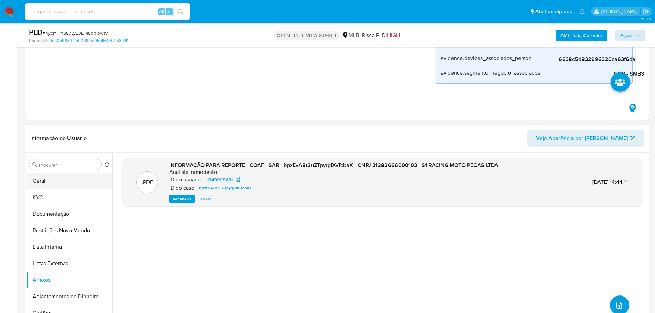
click at [58, 180] on button "Geral" at bounding box center [66, 181] width 80 height 16
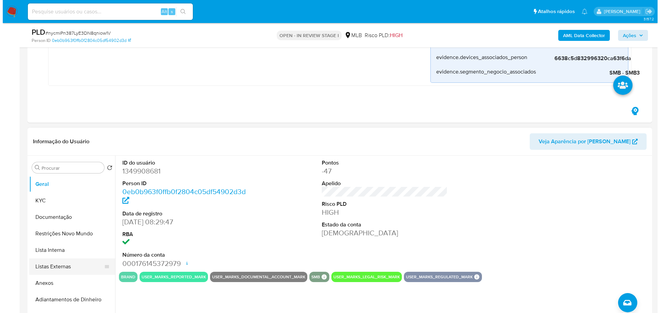
scroll to position [309, 0]
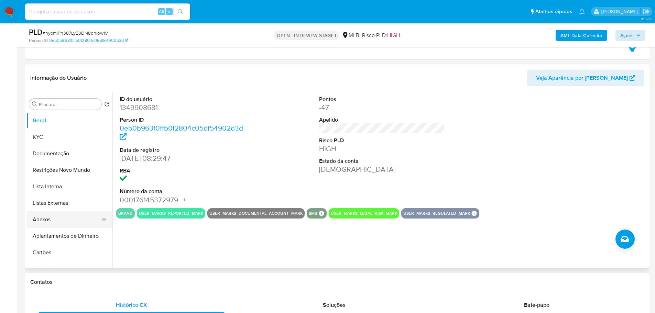
click at [42, 216] on button "Anexos" at bounding box center [66, 219] width 80 height 16
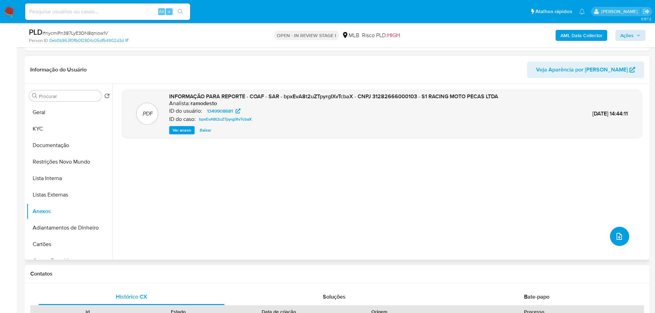
click at [616, 241] on icon "upload-file" at bounding box center [619, 236] width 8 height 8
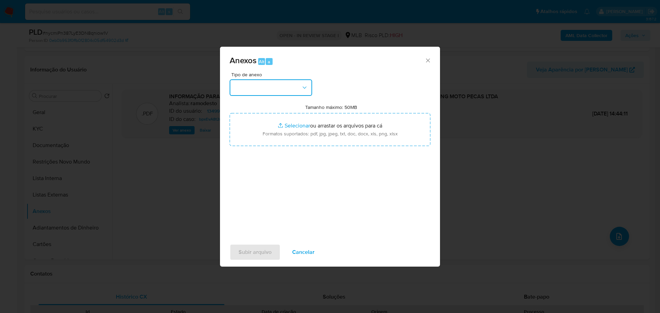
click at [259, 87] on button "button" at bounding box center [271, 87] width 82 height 16
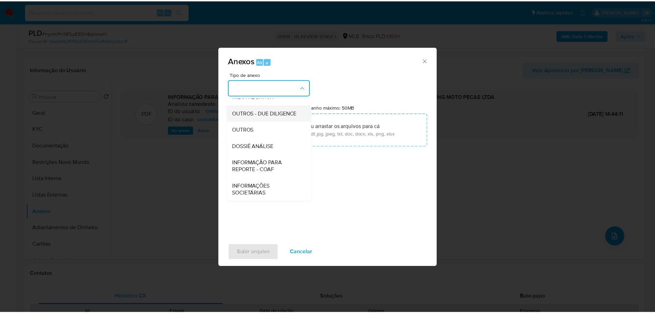
scroll to position [106, 0]
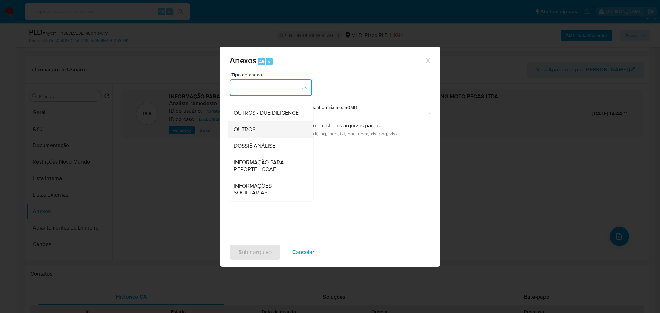
click at [254, 128] on span "OUTROS" at bounding box center [245, 129] width 22 height 7
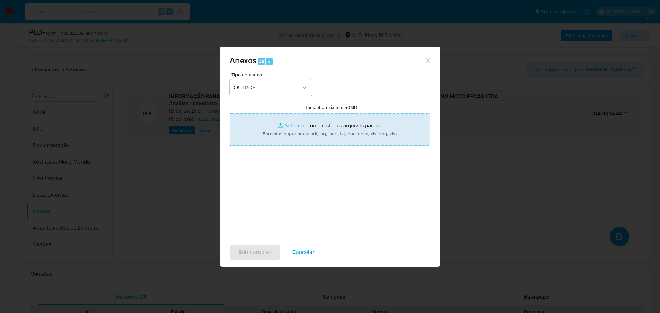
type input "C:\fakepath\2º SAR - XXX - CNPJ 31282666000103 - S1 RACING MOTO PECAS LTDA.pdf"
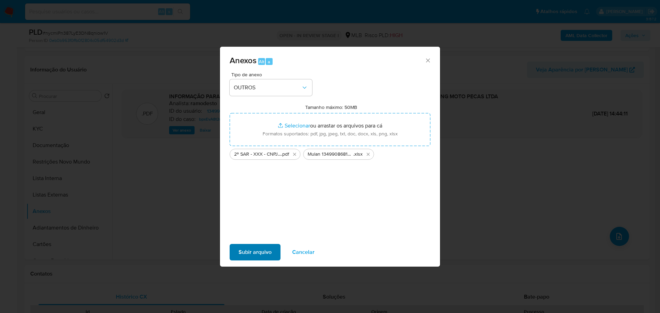
click at [259, 253] on span "Subir arquivo" at bounding box center [254, 252] width 33 height 15
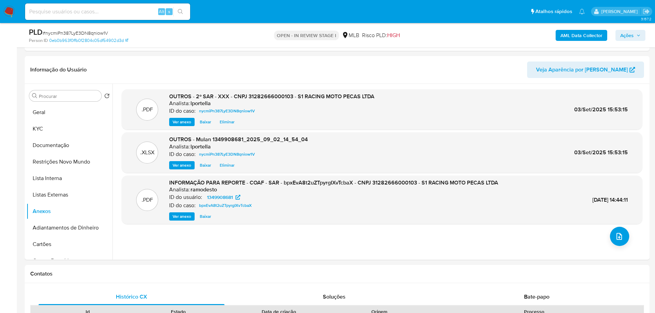
click at [636, 37] on span "Ações" at bounding box center [630, 36] width 20 height 10
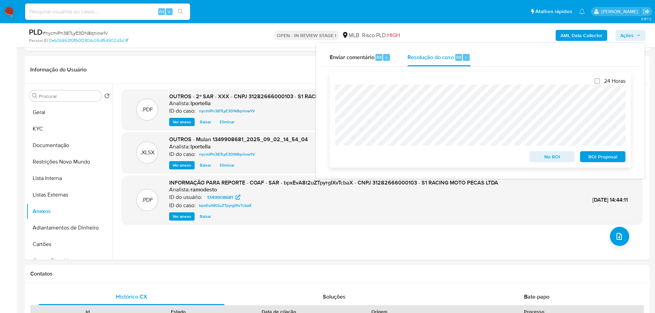
click at [610, 157] on span "ROI Proposal" at bounding box center [603, 157] width 36 height 10
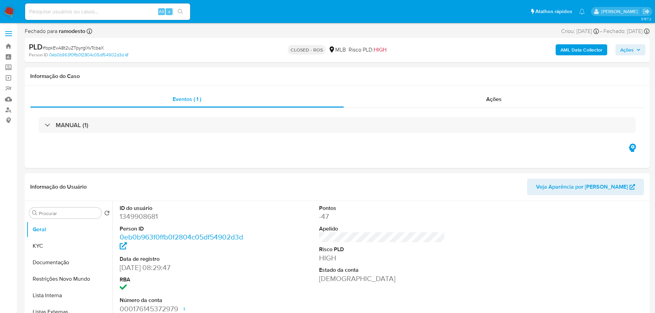
select select "10"
click at [536, 93] on div "Ações" at bounding box center [494, 99] width 300 height 16
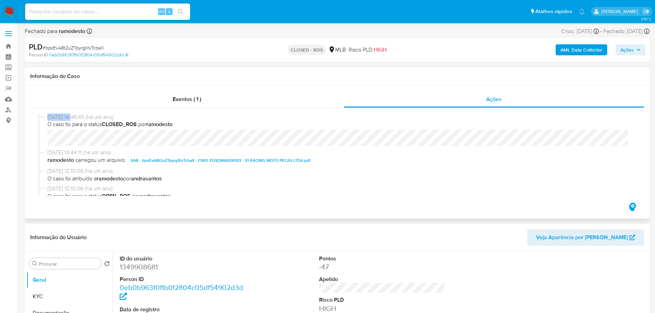
drag, startPoint x: 74, startPoint y: 117, endPoint x: 44, endPoint y: 119, distance: 30.3
click at [44, 119] on div "[DATE] 14:46:45 (há um ano) O caso foi para o status CLOSED_ROS por ramodesto" at bounding box center [336, 131] width 597 height 36
copy div "[DATE]"
click at [209, 99] on div "Eventos ( 1 )" at bounding box center [186, 99] width 313 height 16
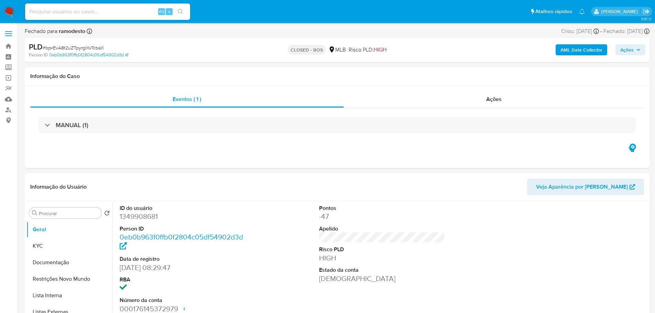
click at [124, 121] on div "MANUAL (1)" at bounding box center [336, 125] width 597 height 16
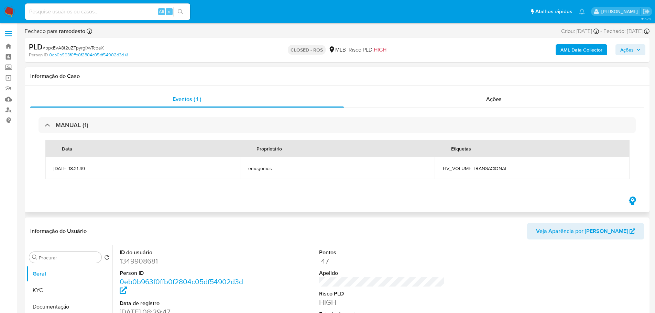
click at [486, 173] on td "HV_VOLUME TRANSACIONAL" at bounding box center [531, 168] width 194 height 22
click at [485, 171] on span "HV_VOLUME TRANSACIONAL" at bounding box center [532, 168] width 178 height 6
copy div "HV_VOLUME TRANSACIONAL"
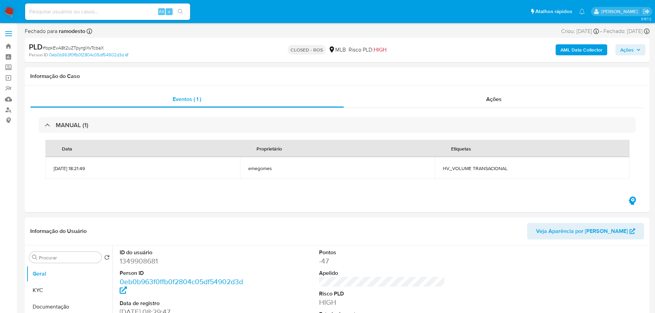
click at [89, 46] on span "# bpxEvA8t2uZTpyrgIXvTcbaX" at bounding box center [73, 47] width 61 height 7
copy span "bpxEvA8t2uZTpyrgIXvTcbaX"
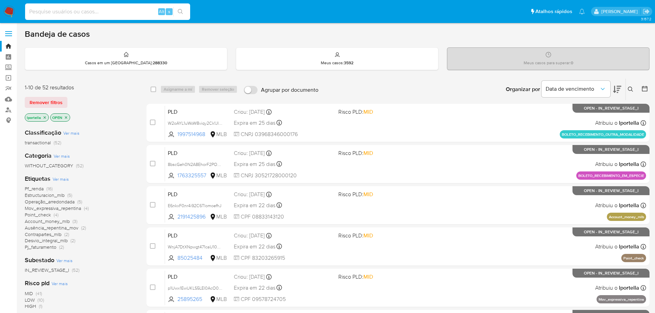
click at [118, 13] on input at bounding box center [107, 11] width 165 height 9
paste input "355439987"
type input "355439987"
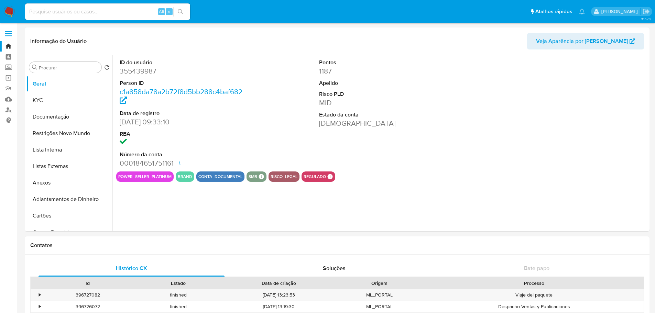
select select "10"
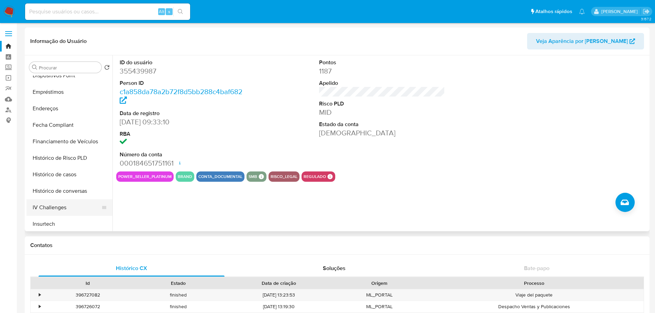
scroll to position [275, 0]
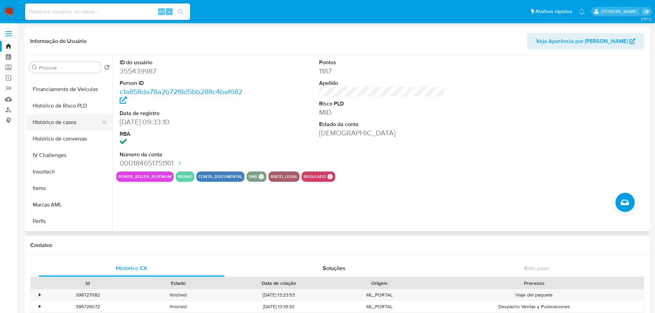
click at [60, 120] on button "Histórico de casos" at bounding box center [66, 122] width 80 height 16
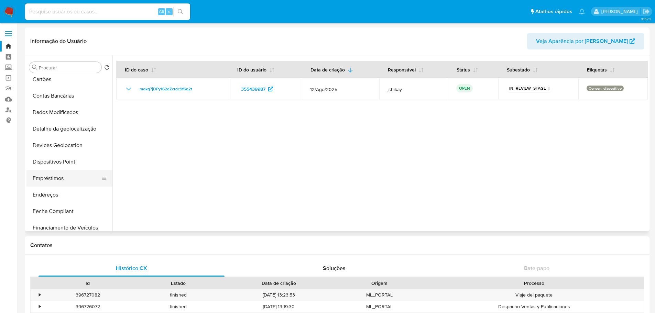
scroll to position [0, 0]
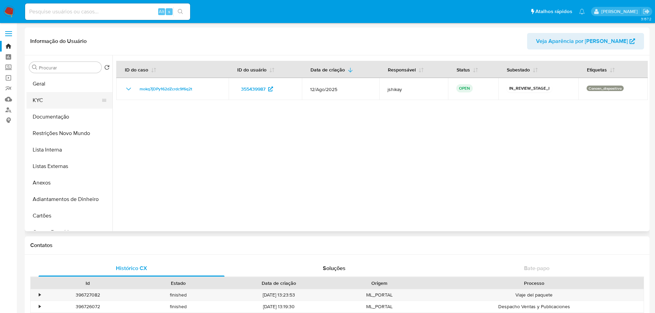
click at [57, 100] on button "KYC" at bounding box center [66, 100] width 80 height 16
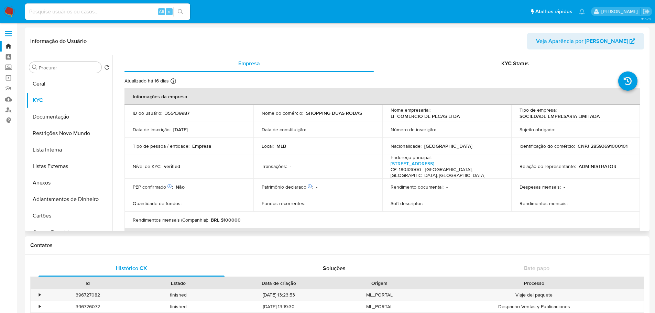
click at [598, 147] on p "CNPJ 28593691000101" at bounding box center [602, 146] width 50 height 6
copy p "28593691000101"
click at [175, 111] on p "355439987" at bounding box center [177, 113] width 24 height 6
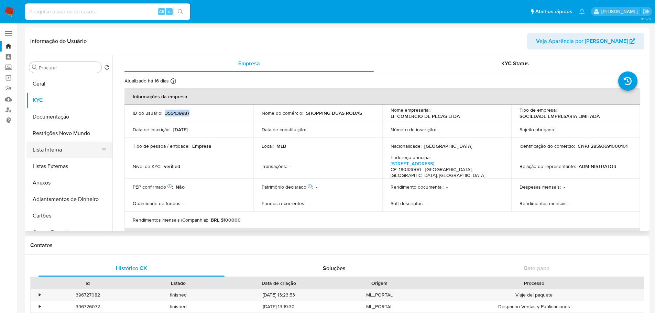
copy p "355439987"
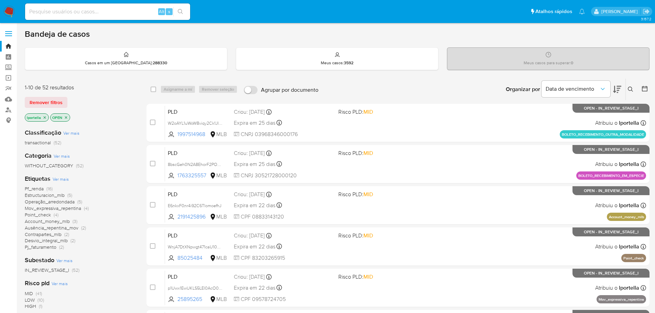
click at [106, 13] on input at bounding box center [107, 11] width 165 height 9
paste input "1046822462"
type input "1046822462"
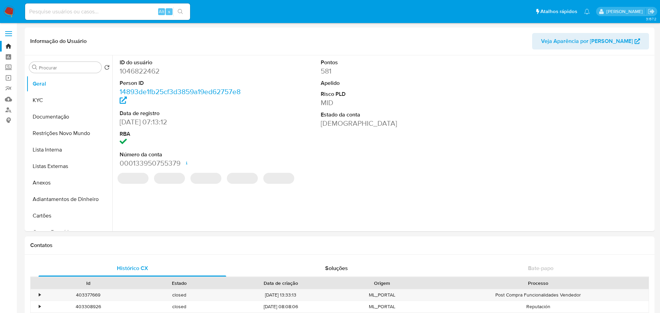
select select "10"
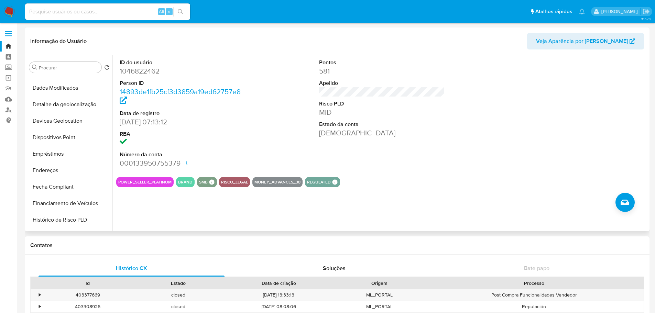
scroll to position [275, 0]
click at [66, 125] on button "Histórico de casos" at bounding box center [66, 122] width 80 height 16
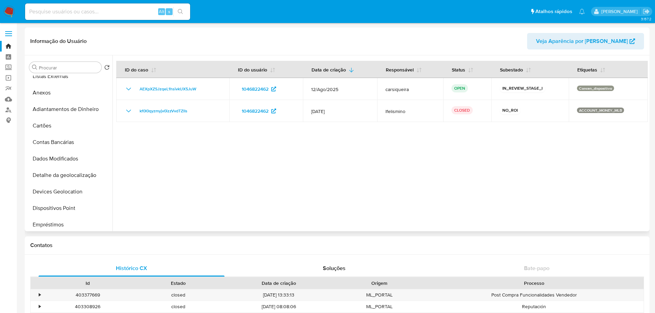
scroll to position [0, 0]
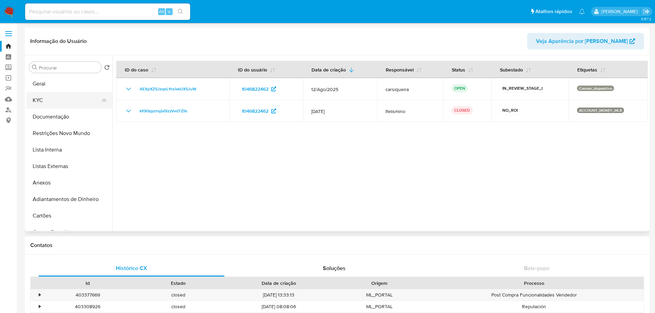
click at [54, 101] on button "KYC" at bounding box center [66, 100] width 80 height 16
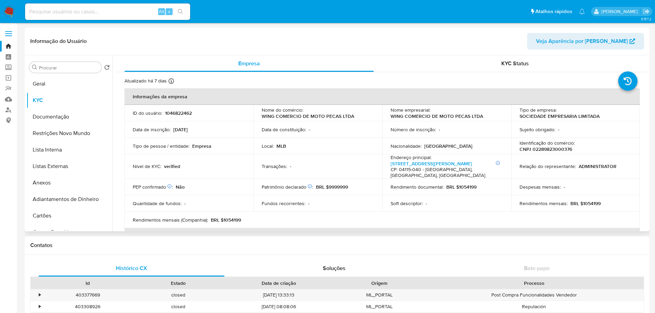
click at [560, 152] on p "CNPJ 02289823000376" at bounding box center [545, 149] width 53 height 6
copy p "02289823000376"
click at [168, 112] on p "1046822462" at bounding box center [178, 113] width 27 height 6
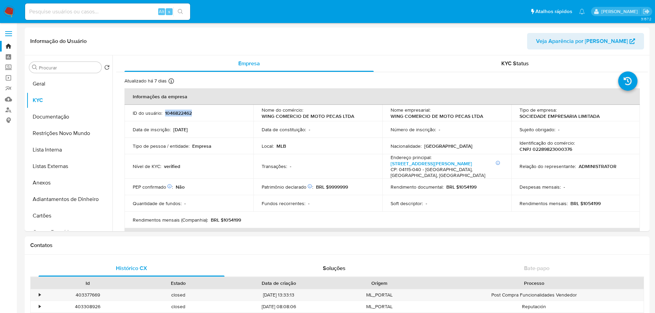
copy p "1046822462"
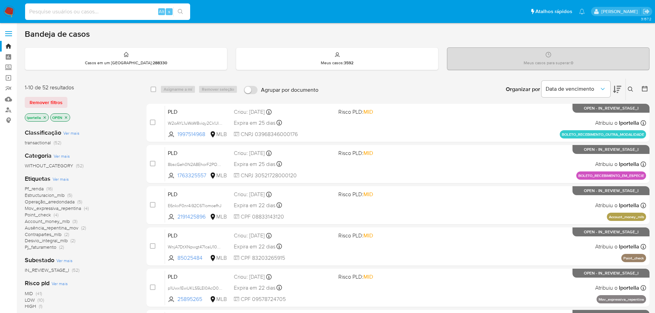
click at [139, 10] on input at bounding box center [107, 11] width 165 height 9
paste input "1298427748"
type input "1298427748"
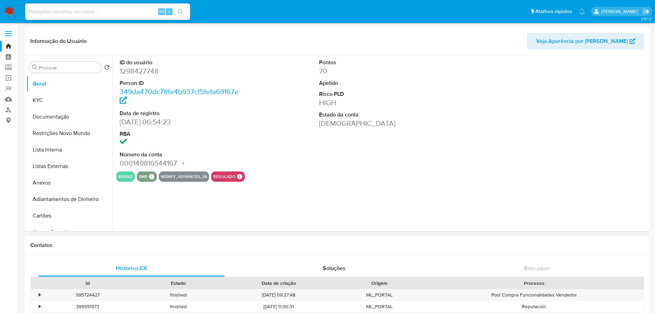
select select "10"
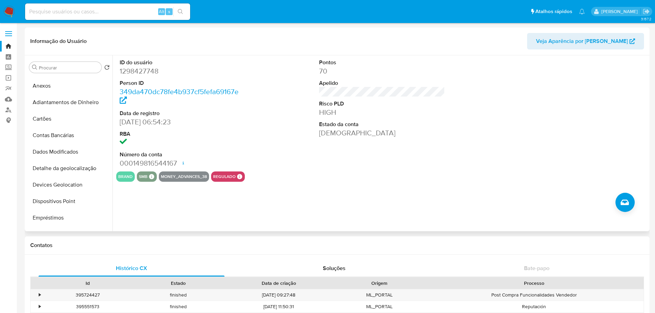
scroll to position [275, 0]
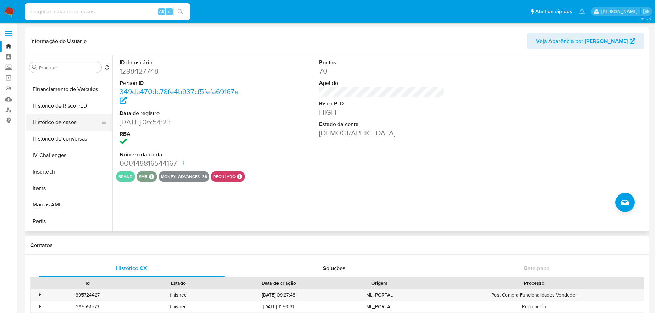
click at [57, 126] on button "Histórico de casos" at bounding box center [66, 122] width 80 height 16
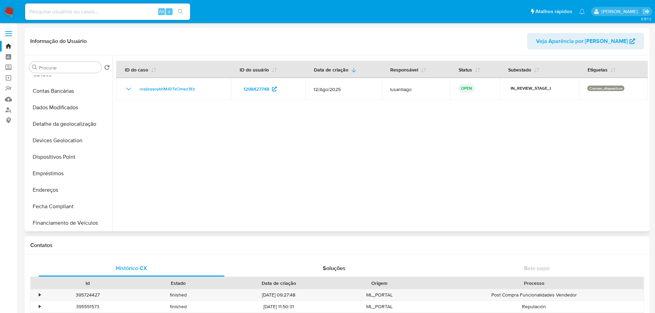
scroll to position [0, 0]
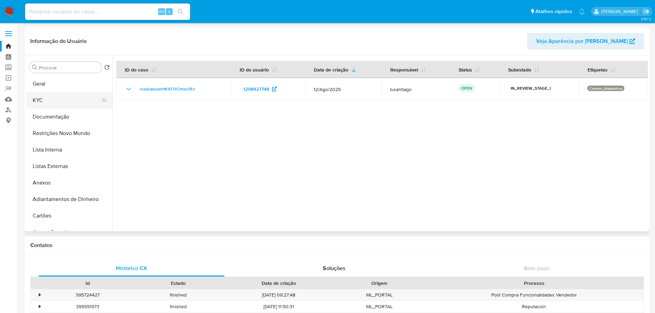
click at [54, 94] on button "KYC" at bounding box center [66, 100] width 80 height 16
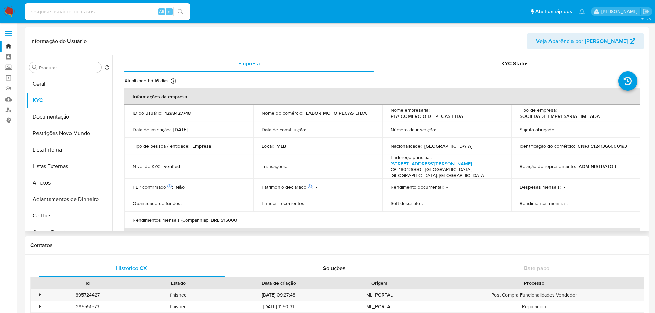
click at [600, 145] on p "CNPJ 51241366000193" at bounding box center [601, 146] width 49 height 6
copy p "51241366000193"
click at [177, 111] on p "1298427748" at bounding box center [178, 113] width 26 height 6
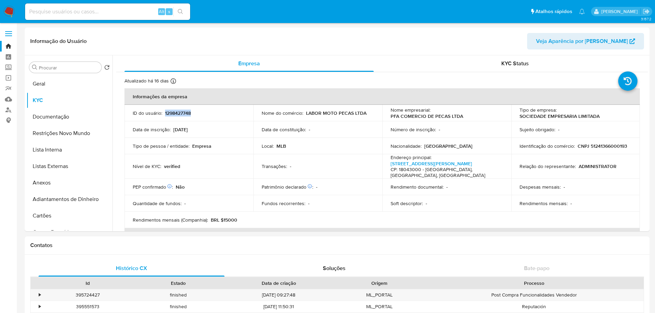
copy p "1298427748"
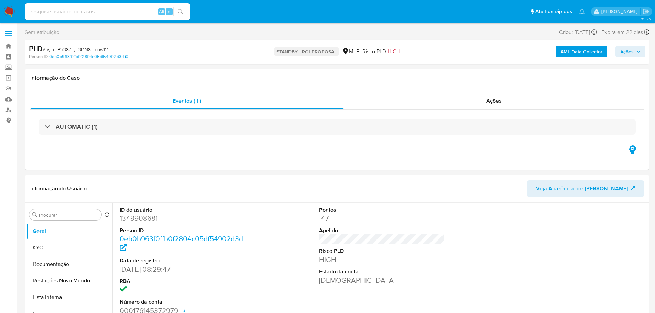
select select "10"
click at [92, 48] on span "# nycmiPn387LyE3DN8qniow1V" at bounding box center [75, 49] width 65 height 7
copy span "nycmiPn387LyE3DN8qniow1V"
click at [9, 13] on img at bounding box center [9, 12] width 12 height 12
